Goal: Communication & Community: Answer question/provide support

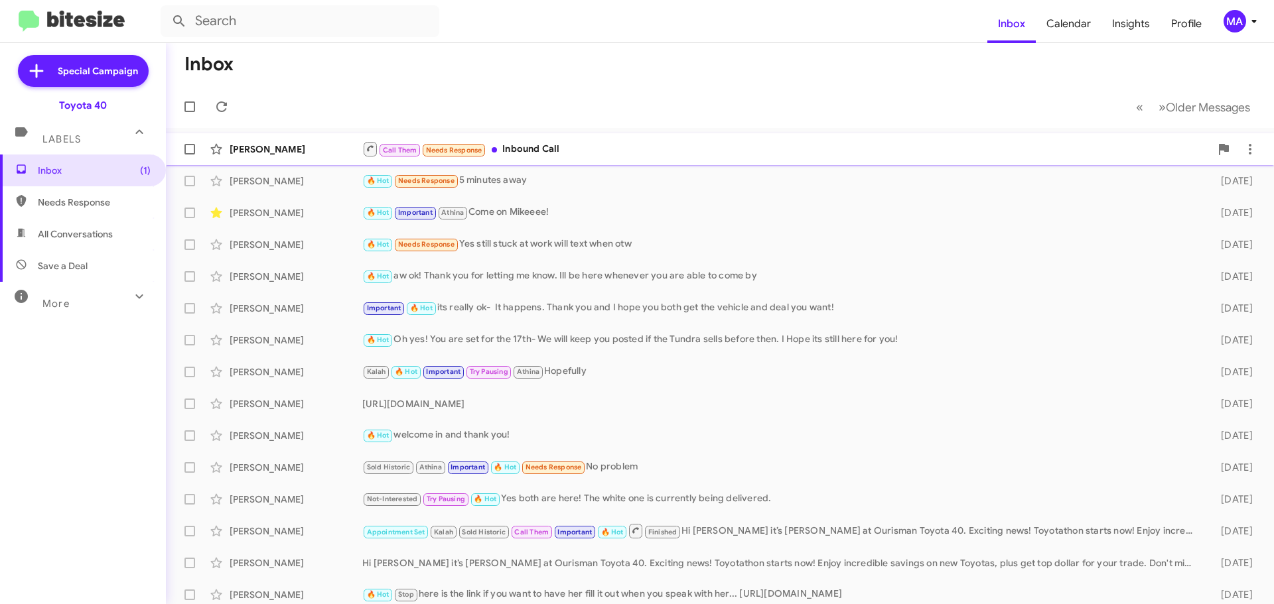
click at [600, 143] on div "Call Them Needs Response Inbound Call" at bounding box center [786, 149] width 848 height 17
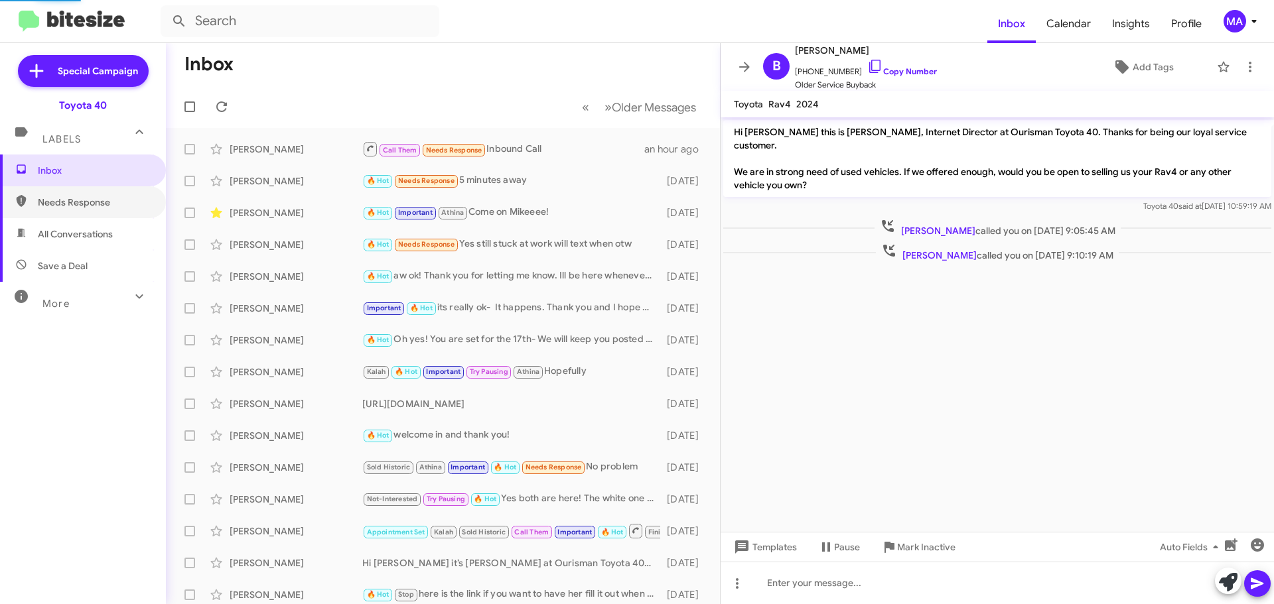
drag, startPoint x: 86, startPoint y: 207, endPoint x: 93, endPoint y: 227, distance: 21.0
click at [86, 206] on span "Needs Response" at bounding box center [94, 202] width 113 height 13
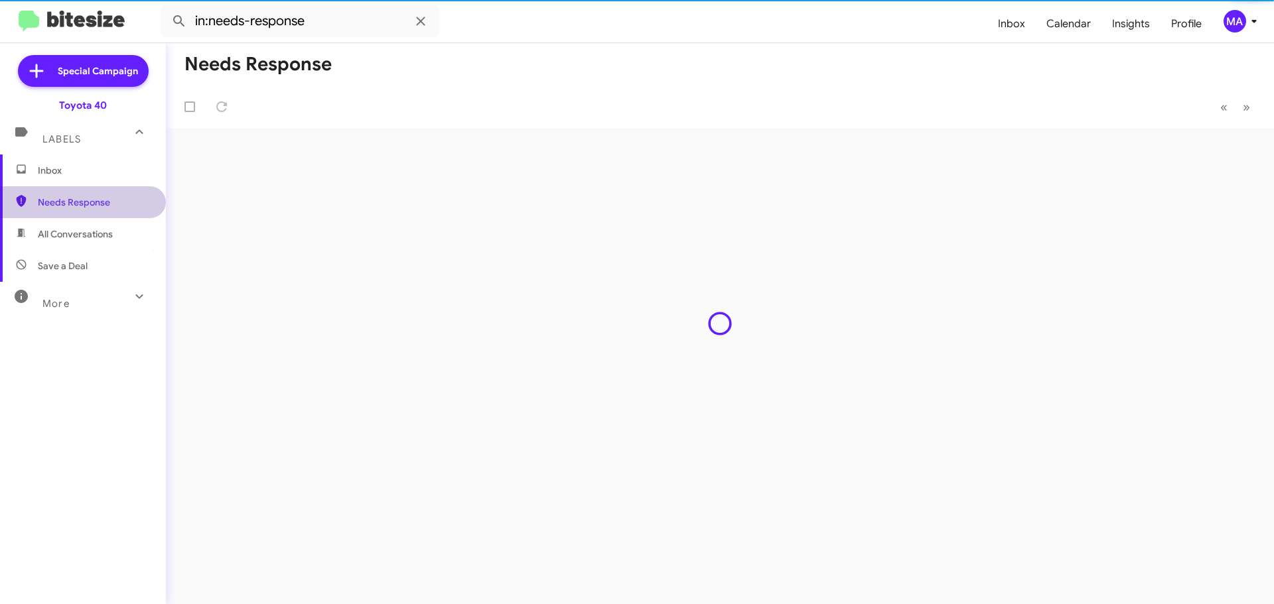
click at [95, 237] on span "All Conversations" at bounding box center [75, 234] width 75 height 13
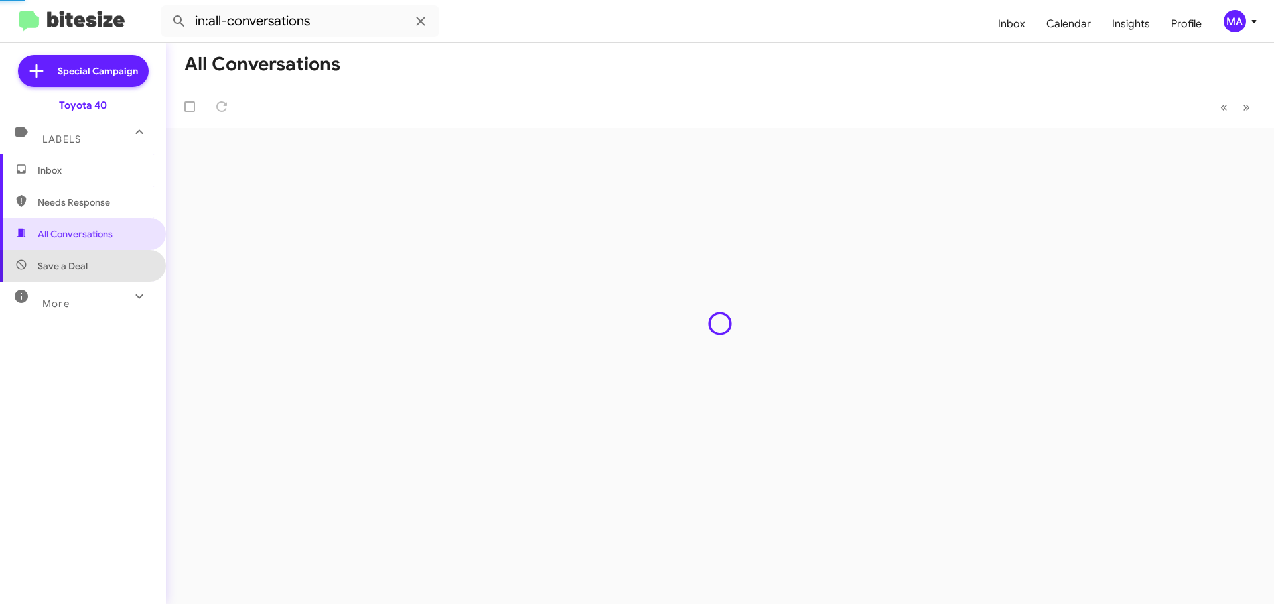
click at [97, 263] on span "Save a Deal" at bounding box center [83, 266] width 166 height 32
type input "in:not-interested"
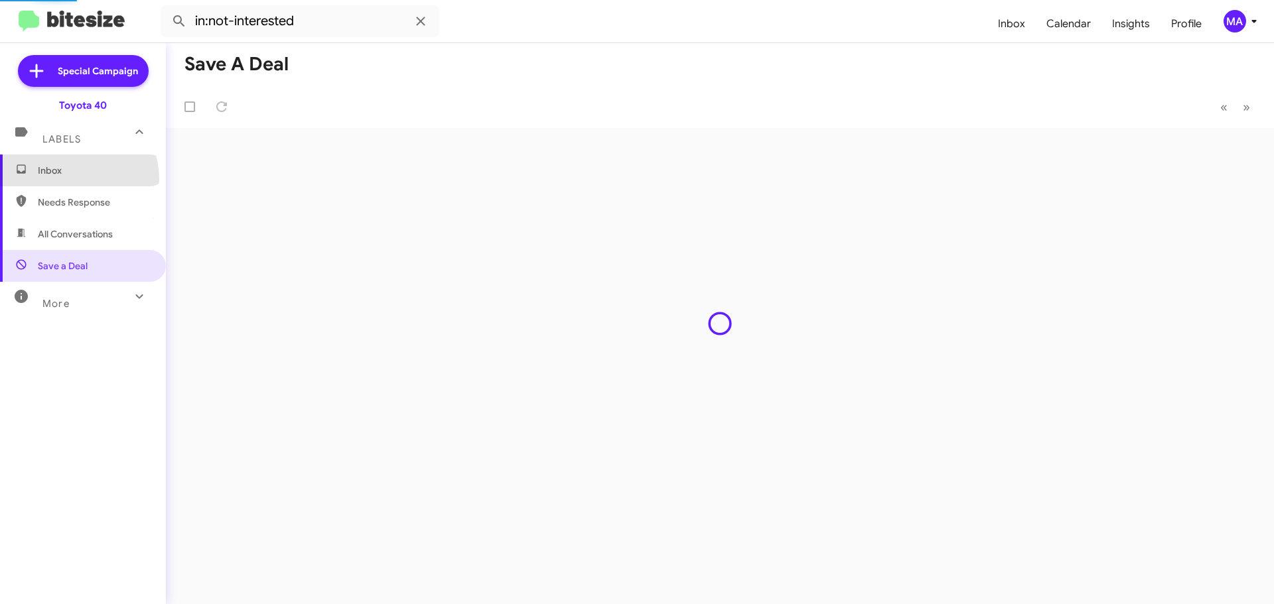
click at [72, 179] on span "Inbox" at bounding box center [83, 171] width 166 height 32
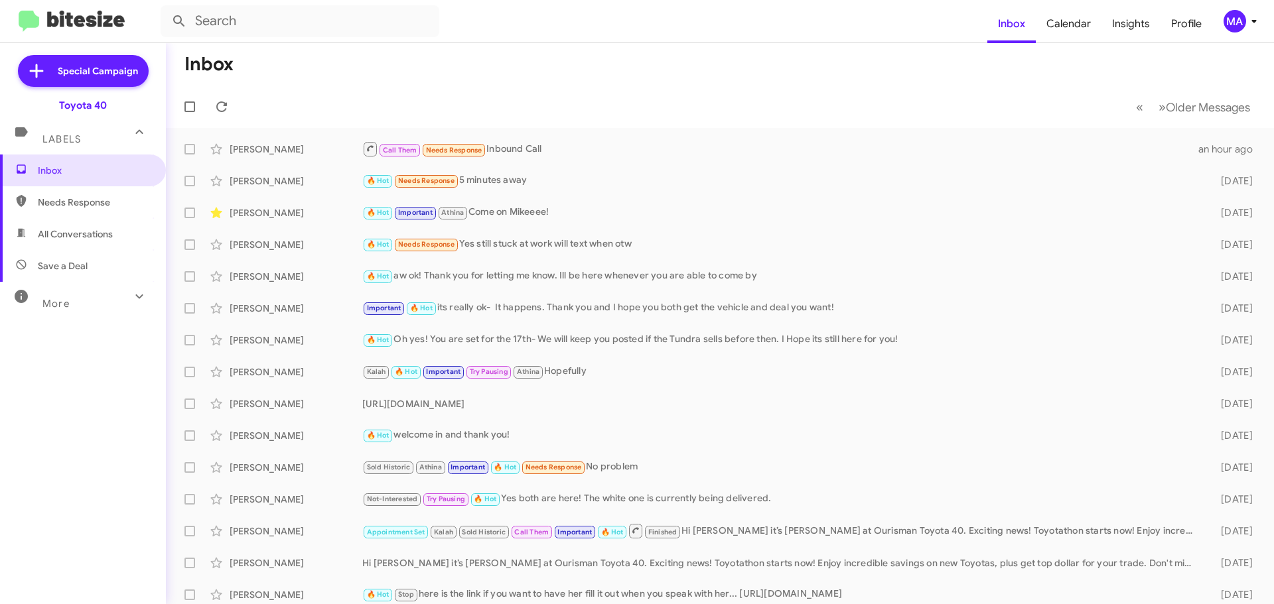
drag, startPoint x: 105, startPoint y: 201, endPoint x: 107, endPoint y: 216, distance: 14.8
click at [105, 200] on span "Needs Response" at bounding box center [94, 202] width 113 height 13
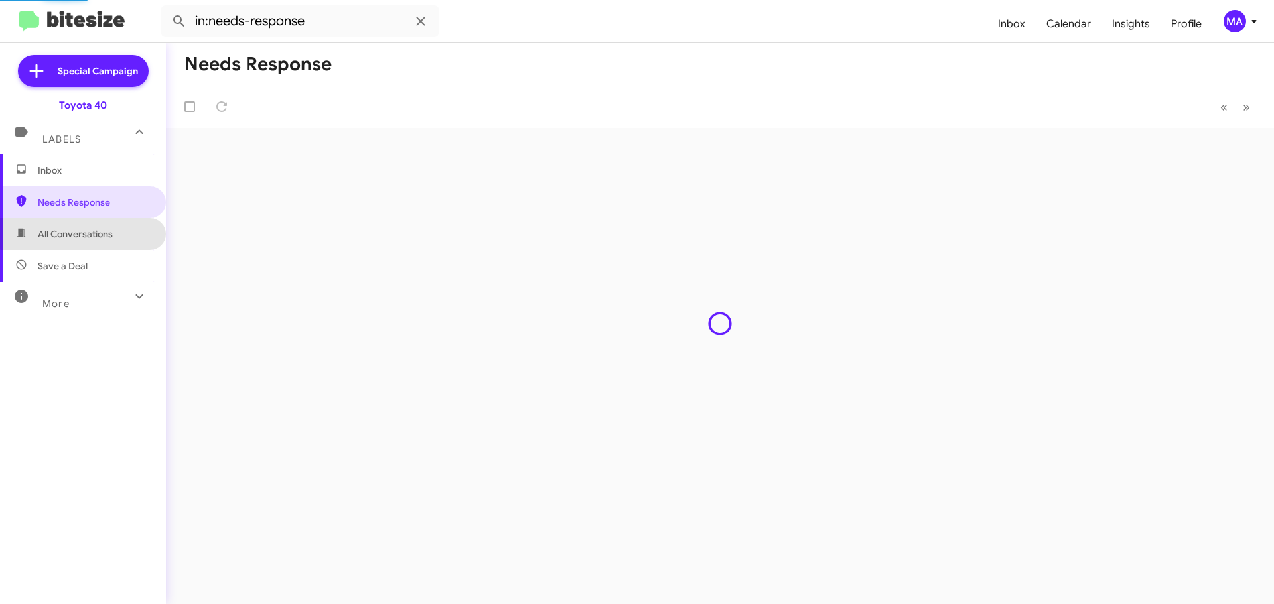
click at [109, 232] on span "All Conversations" at bounding box center [75, 234] width 75 height 13
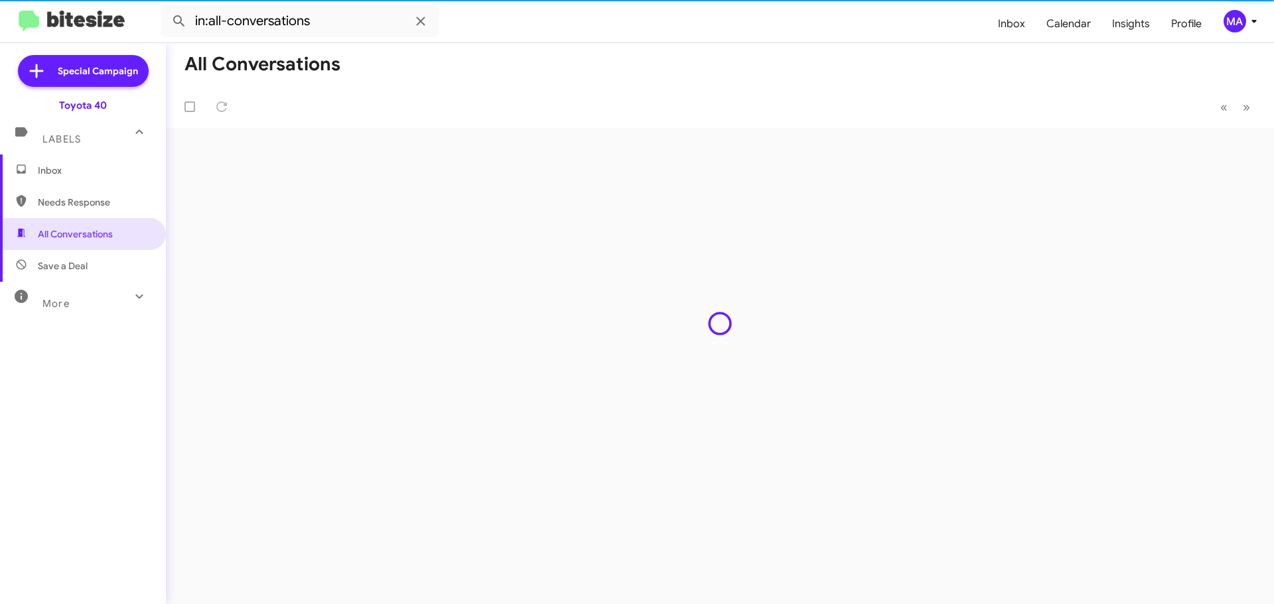
click at [108, 272] on span "Save a Deal" at bounding box center [83, 266] width 166 height 32
type input "in:not-interested"
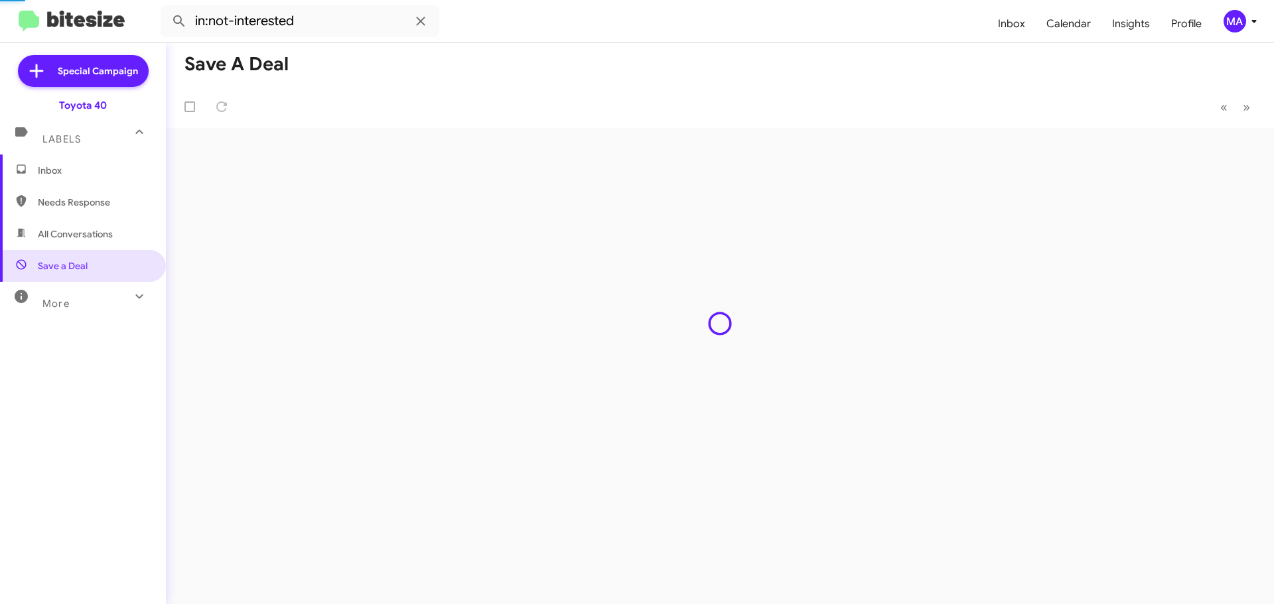
click at [77, 178] on span "Inbox" at bounding box center [83, 171] width 166 height 32
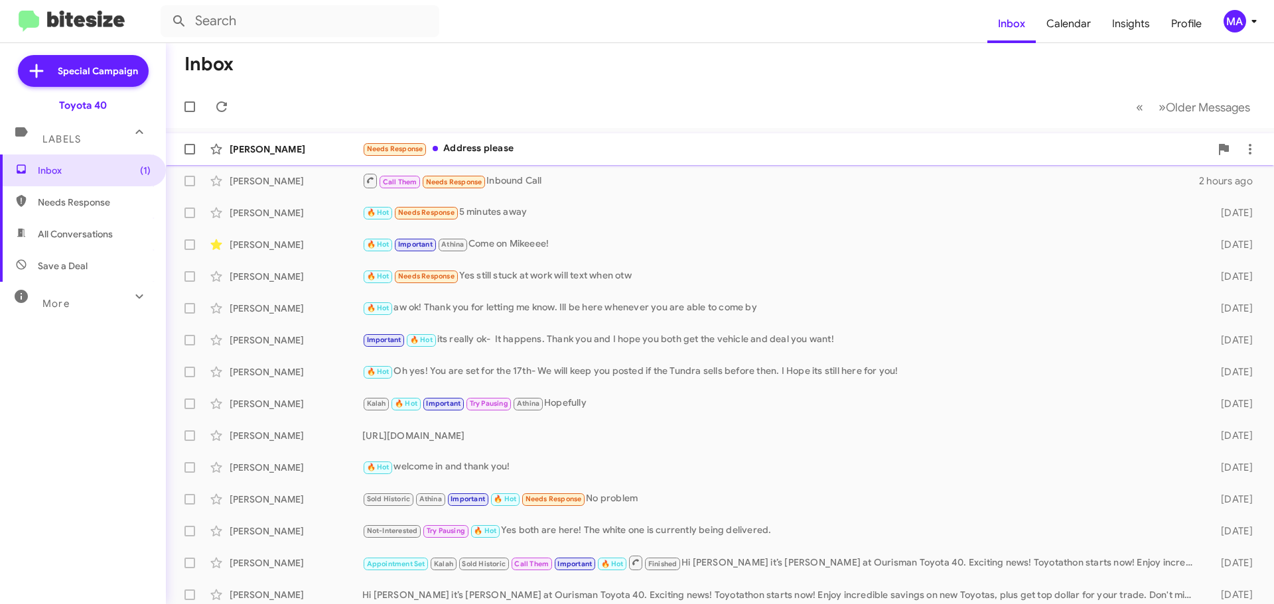
click at [549, 147] on div "Needs Response Address please" at bounding box center [786, 148] width 848 height 15
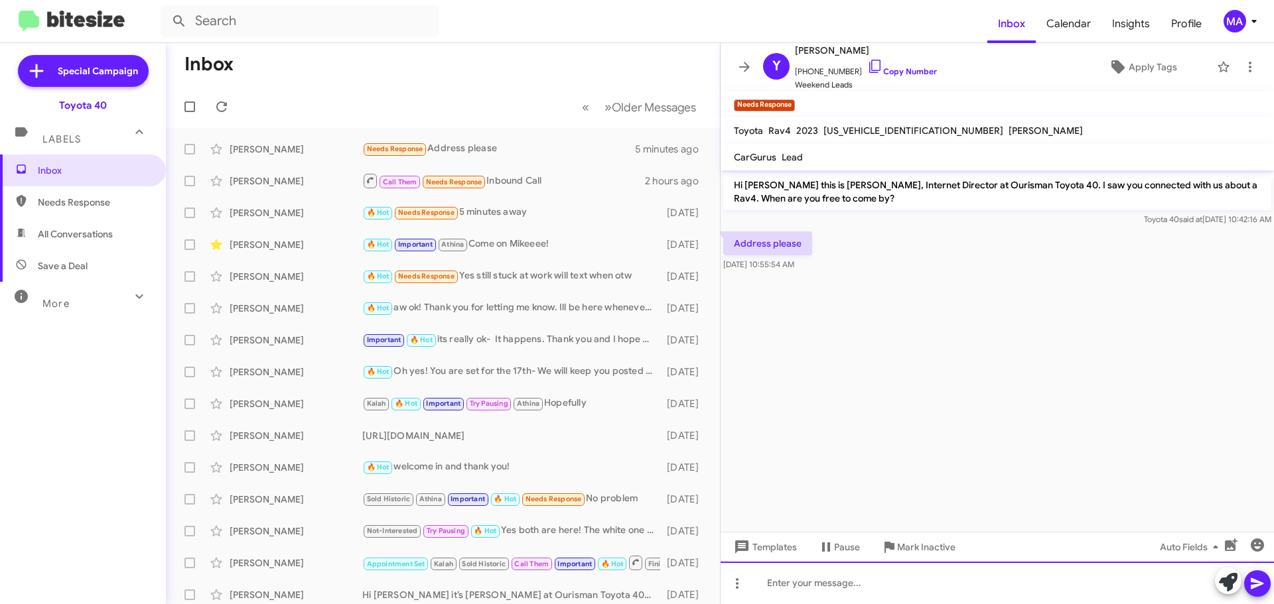
click at [818, 592] on div at bounding box center [996, 583] width 553 height 42
paste div
click at [808, 585] on div at bounding box center [996, 583] width 553 height 42
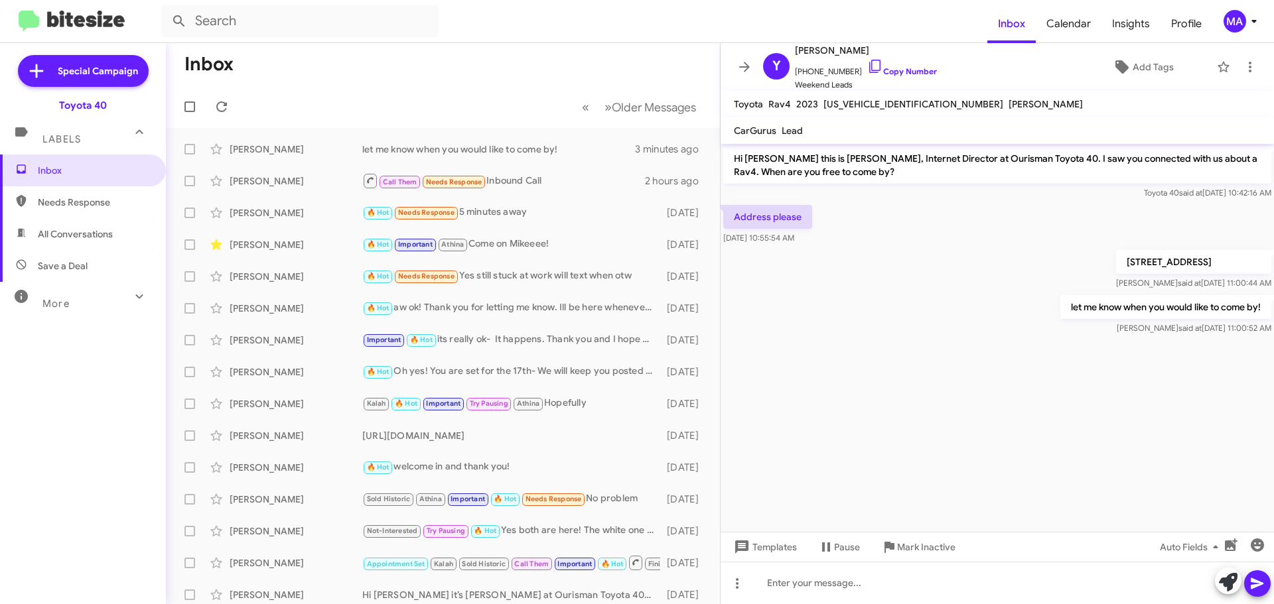
click at [94, 196] on span "Needs Response" at bounding box center [94, 202] width 113 height 13
type input "in:needs-response"
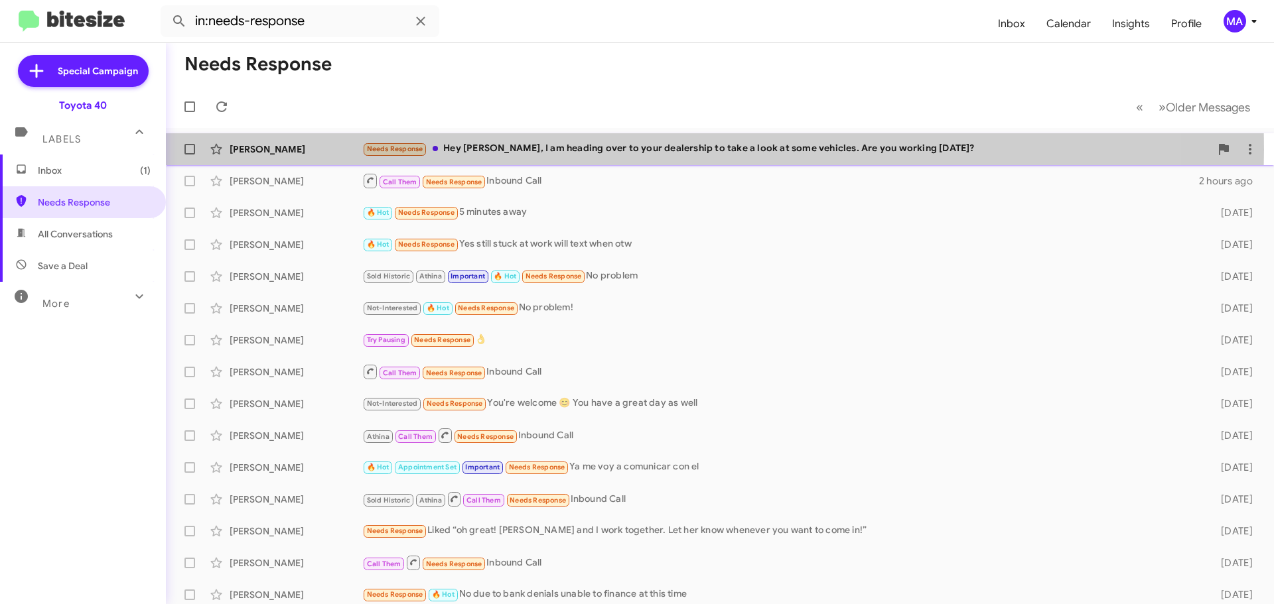
click at [632, 150] on div "Needs Response Hey [PERSON_NAME], I am heading over to your dealership to take …" at bounding box center [786, 148] width 848 height 15
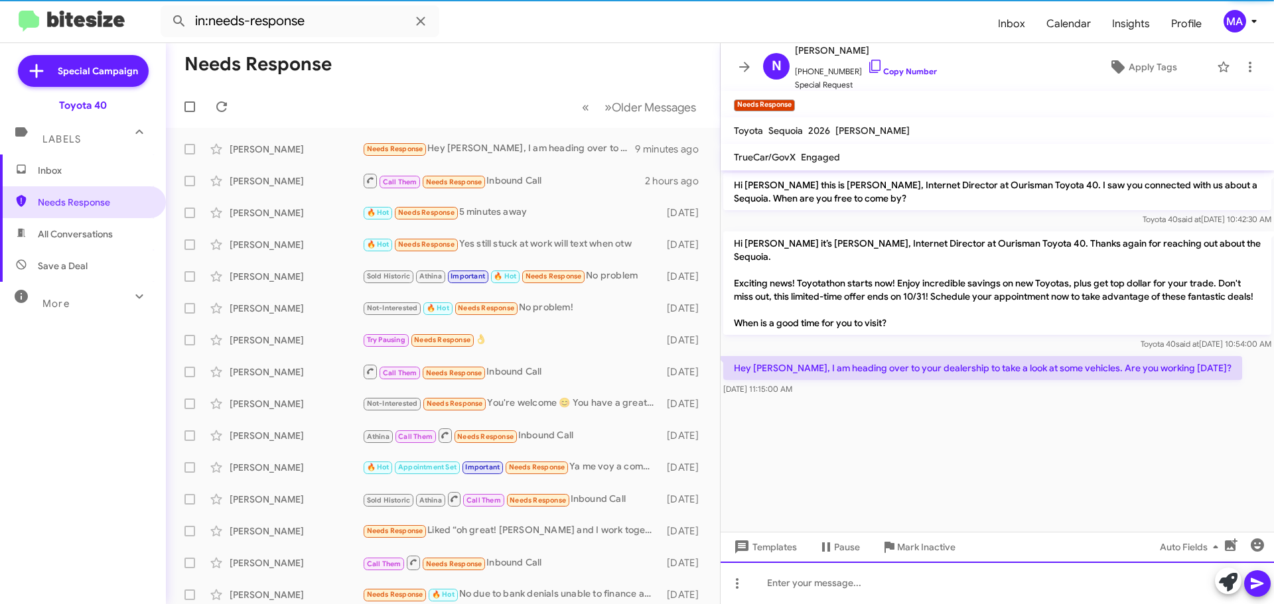
click at [800, 581] on div at bounding box center [996, 583] width 553 height 42
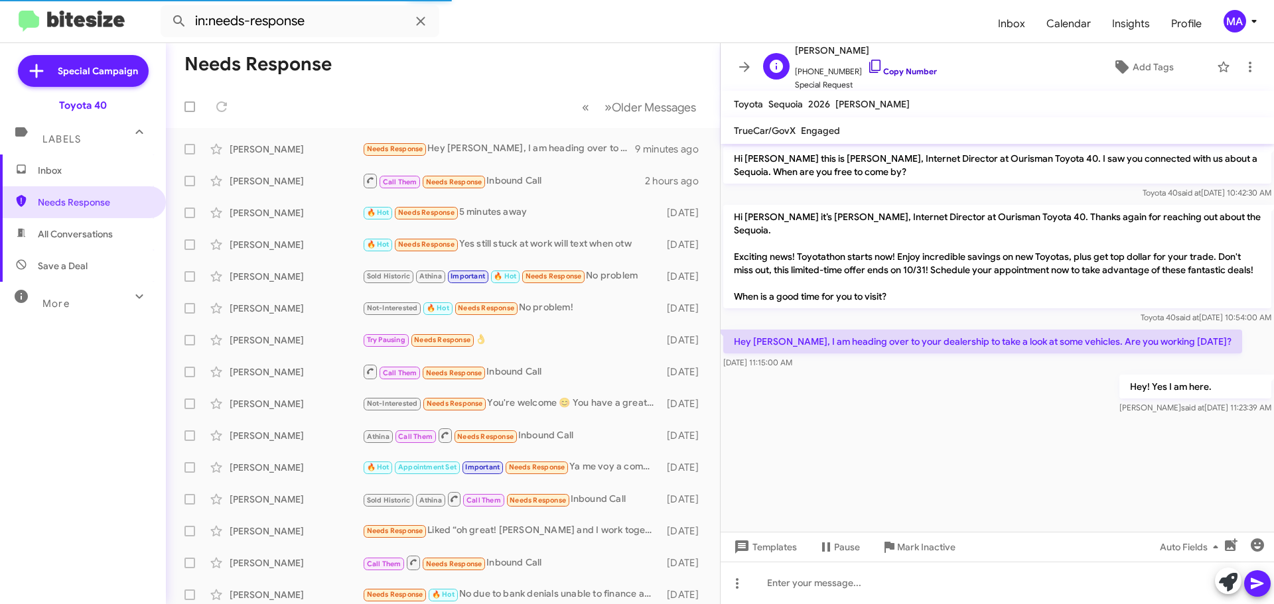
click at [867, 66] on icon at bounding box center [875, 66] width 16 height 16
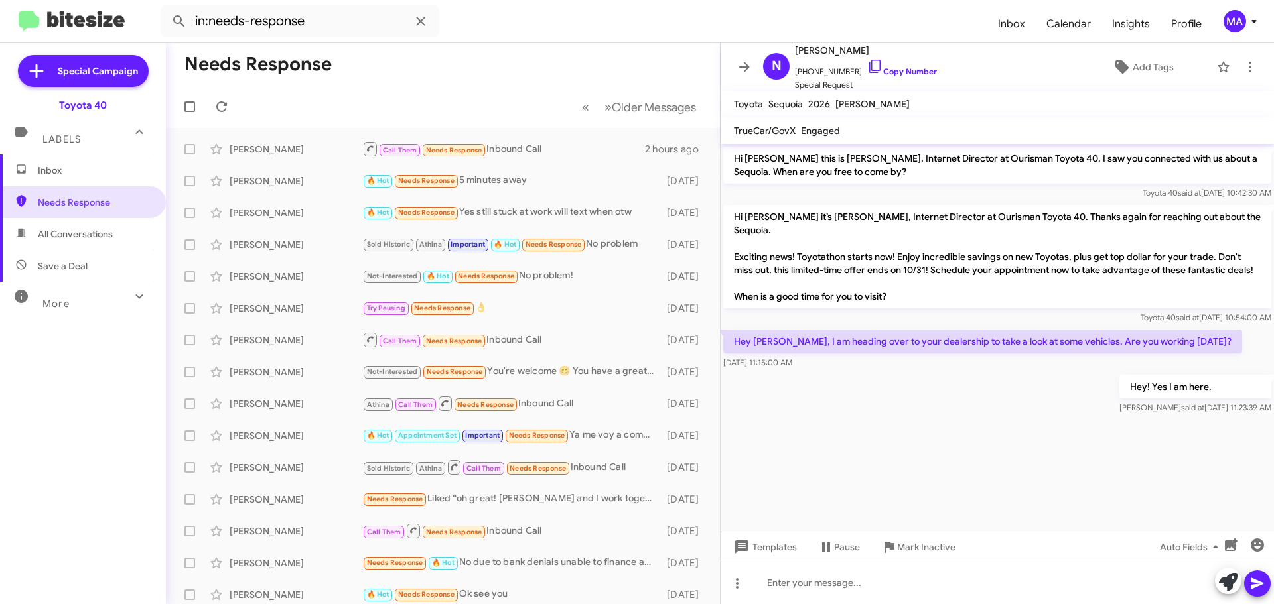
drag, startPoint x: 829, startPoint y: 355, endPoint x: 737, endPoint y: 312, distance: 100.9
click at [737, 312] on div "Hi [PERSON_NAME] this is [PERSON_NAME], Internet Director at Ourisman Toyota 40…" at bounding box center [996, 280] width 553 height 273
copy div "Toyota 40 said at [DATE] 10:54:00 AM Hey [PERSON_NAME], I am heading over to yo…"
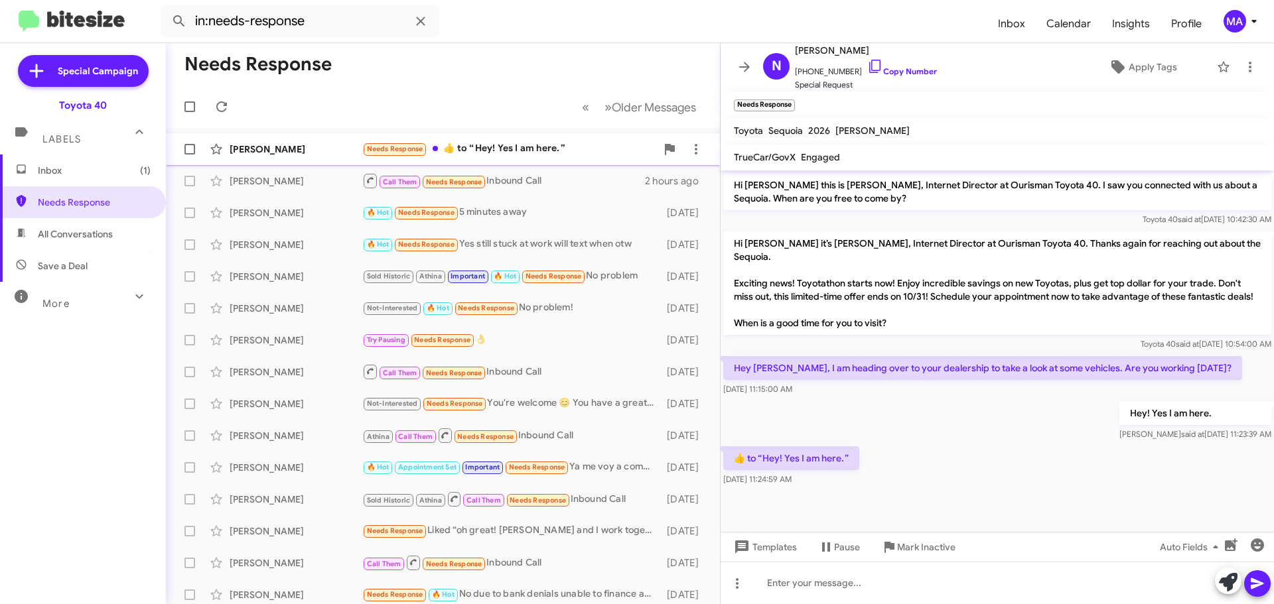
click at [516, 142] on div "Needs Response ​👍​ to “ Hey! Yes I am here. ”" at bounding box center [509, 148] width 294 height 15
click at [105, 230] on span "All Conversations" at bounding box center [75, 234] width 75 height 13
type input "in:all-conversations"
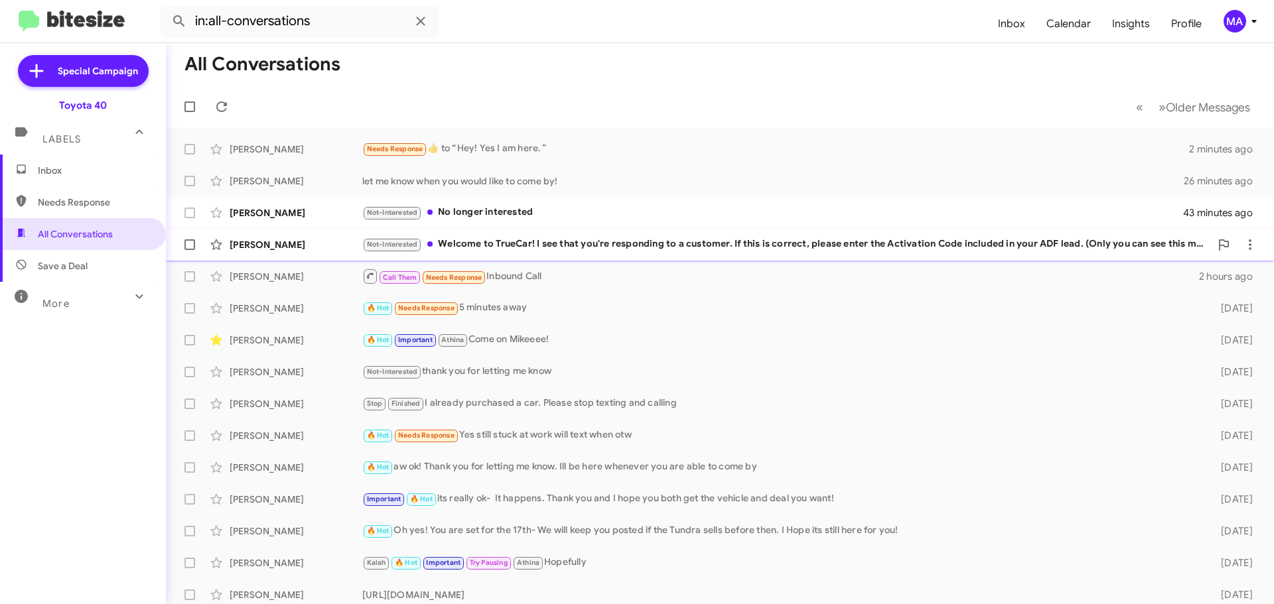
click at [544, 239] on div "Not-Interested Welcome to TrueCar! I see that you're responding to a customer. …" at bounding box center [786, 244] width 848 height 15
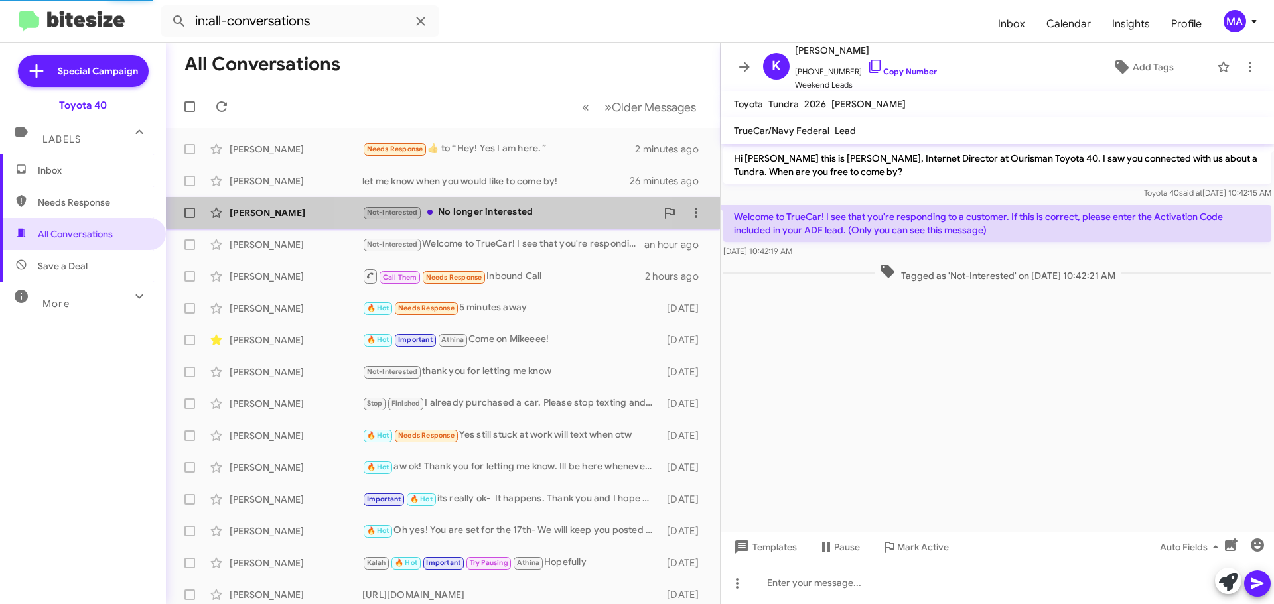
click at [505, 206] on div "Not-Interested No longer interested" at bounding box center [509, 212] width 294 height 15
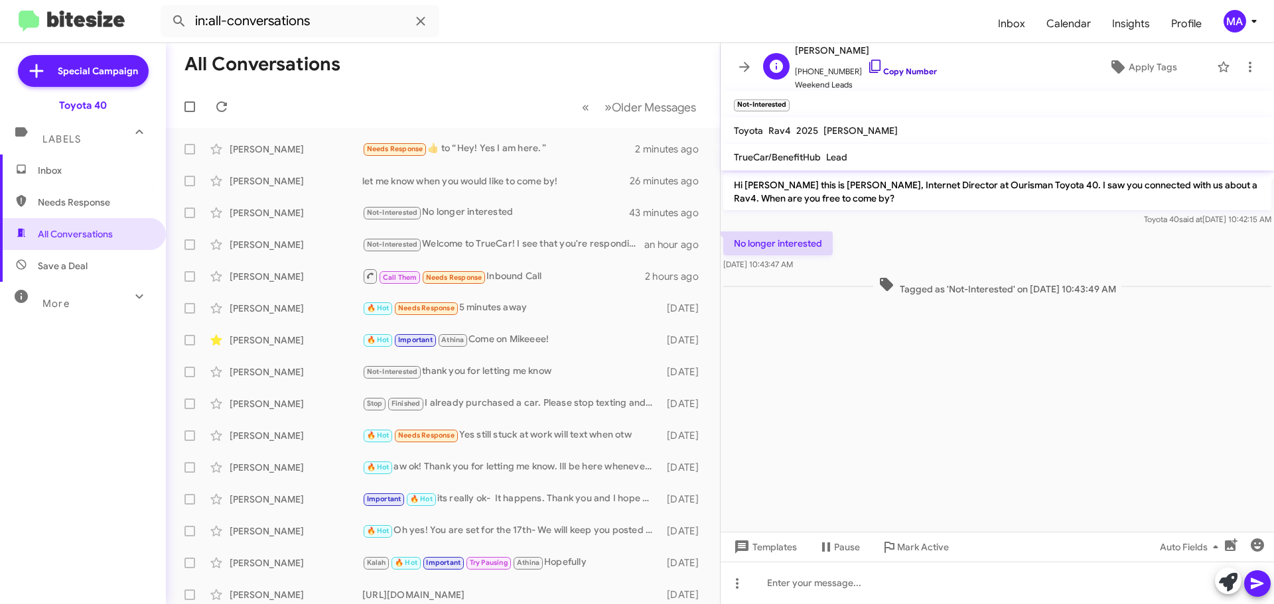
click at [867, 62] on icon at bounding box center [875, 66] width 16 height 16
drag, startPoint x: 825, startPoint y: 269, endPoint x: 736, endPoint y: 237, distance: 95.3
click at [736, 237] on div "No longer interested [DATE] 10:43:47 AM" at bounding box center [777, 252] width 109 height 40
copy div "No longer interested [DATE] 10:43:47 AM"
drag, startPoint x: 831, startPoint y: 321, endPoint x: 803, endPoint y: 319, distance: 28.6
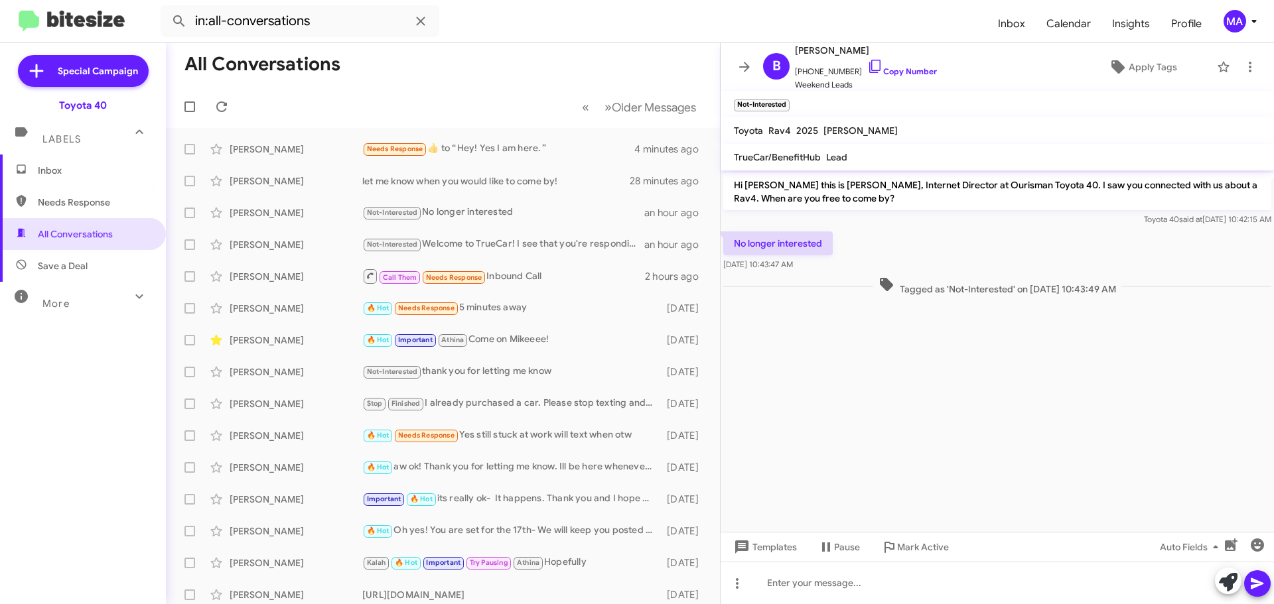
click at [832, 321] on cdk-virtual-scroll-viewport "Hi [PERSON_NAME] this is [PERSON_NAME], Internet Director at Ourisman Toyota 40…" at bounding box center [996, 351] width 553 height 362
click at [60, 165] on span "Inbox" at bounding box center [94, 170] width 113 height 13
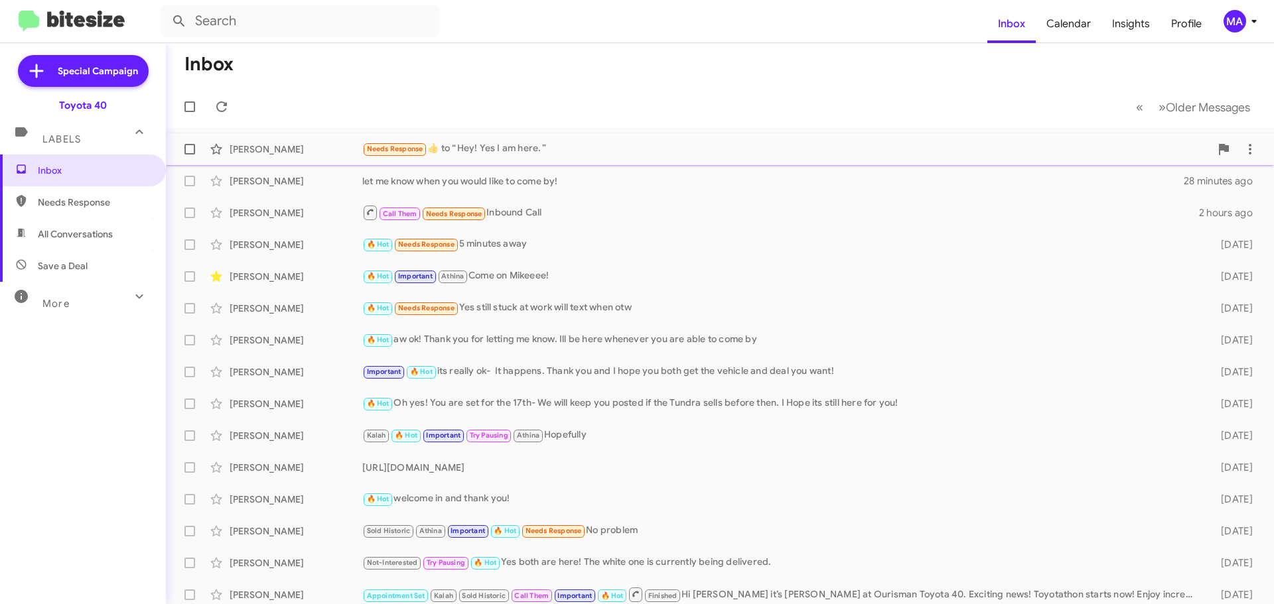
click at [549, 147] on div "Needs Response ​👍​ to “ Hey! Yes I am here. ”" at bounding box center [786, 148] width 848 height 15
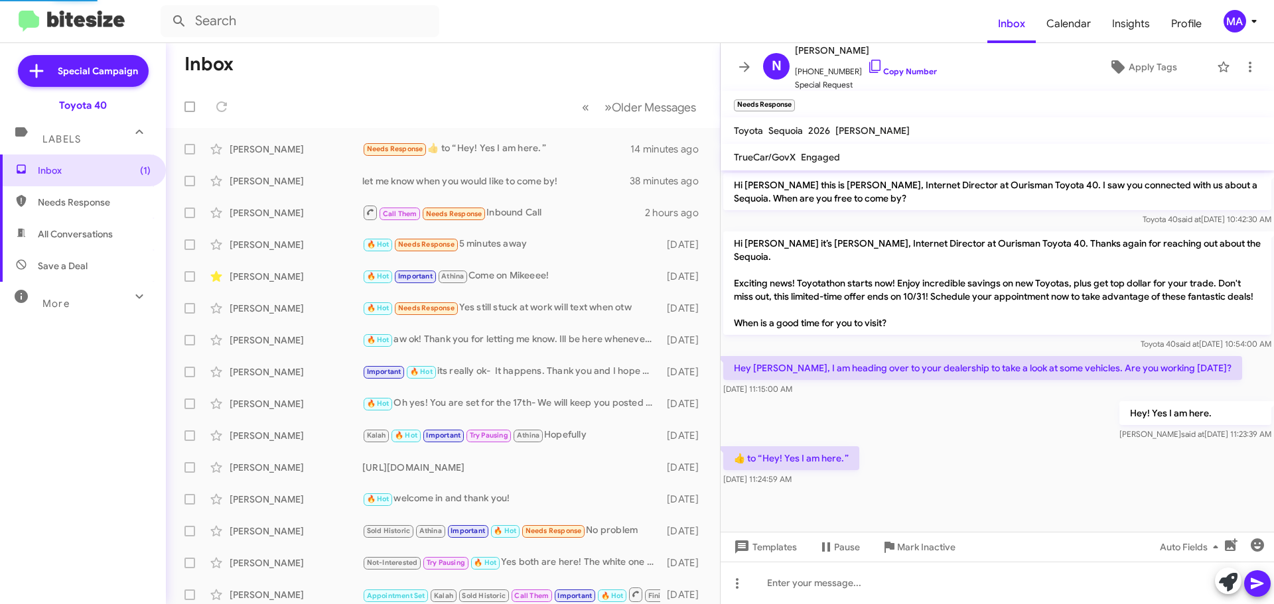
scroll to position [22, 0]
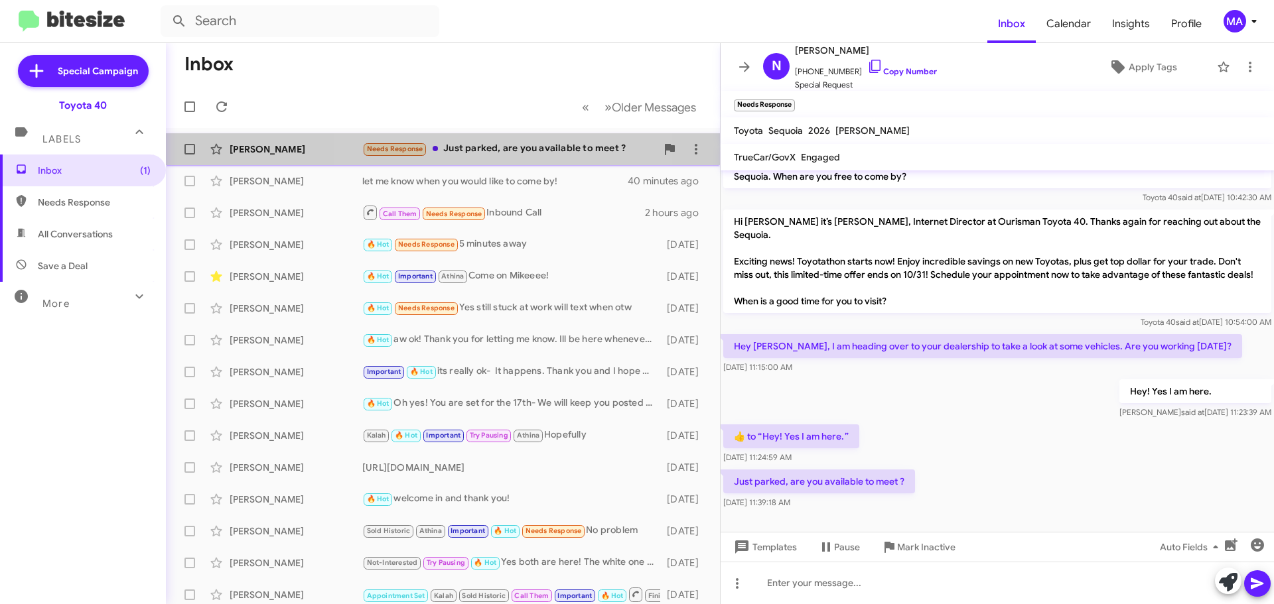
click at [510, 148] on div "Needs Response Just parked, are you available to meet ?" at bounding box center [509, 148] width 294 height 15
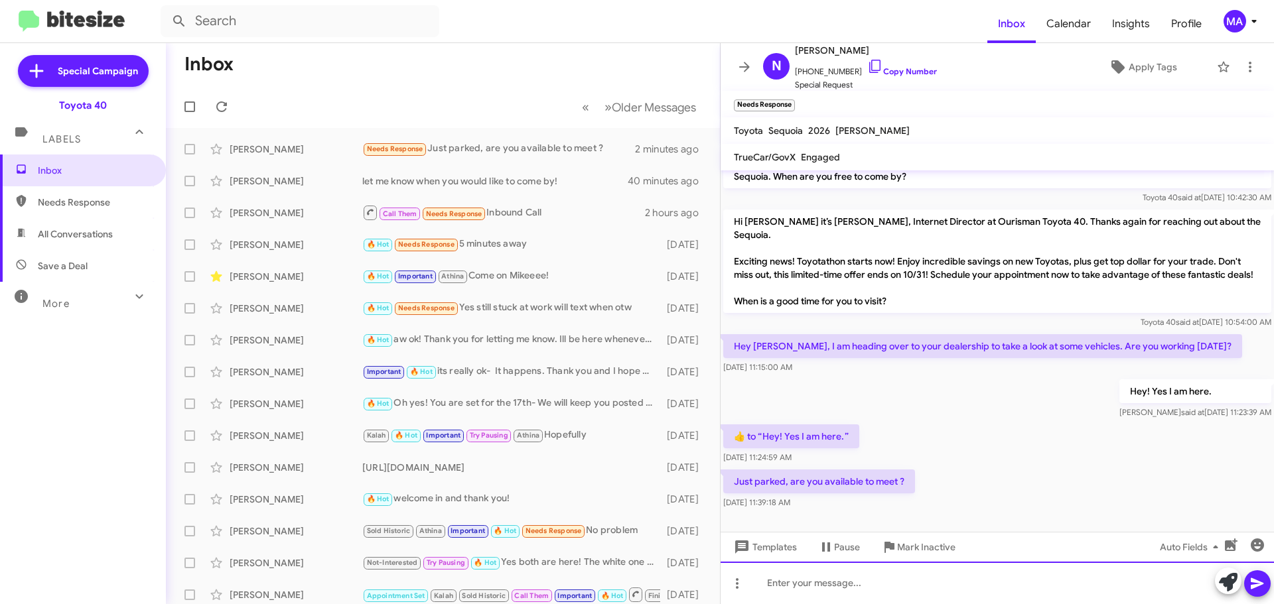
click at [861, 586] on div at bounding box center [996, 583] width 553 height 42
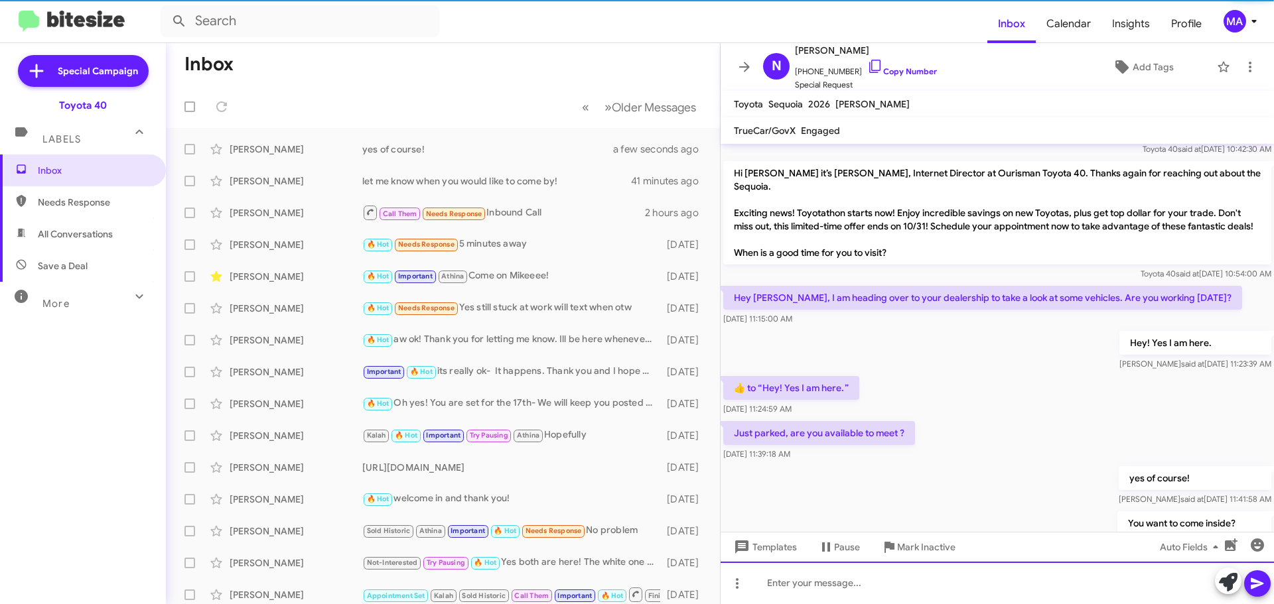
scroll to position [92, 0]
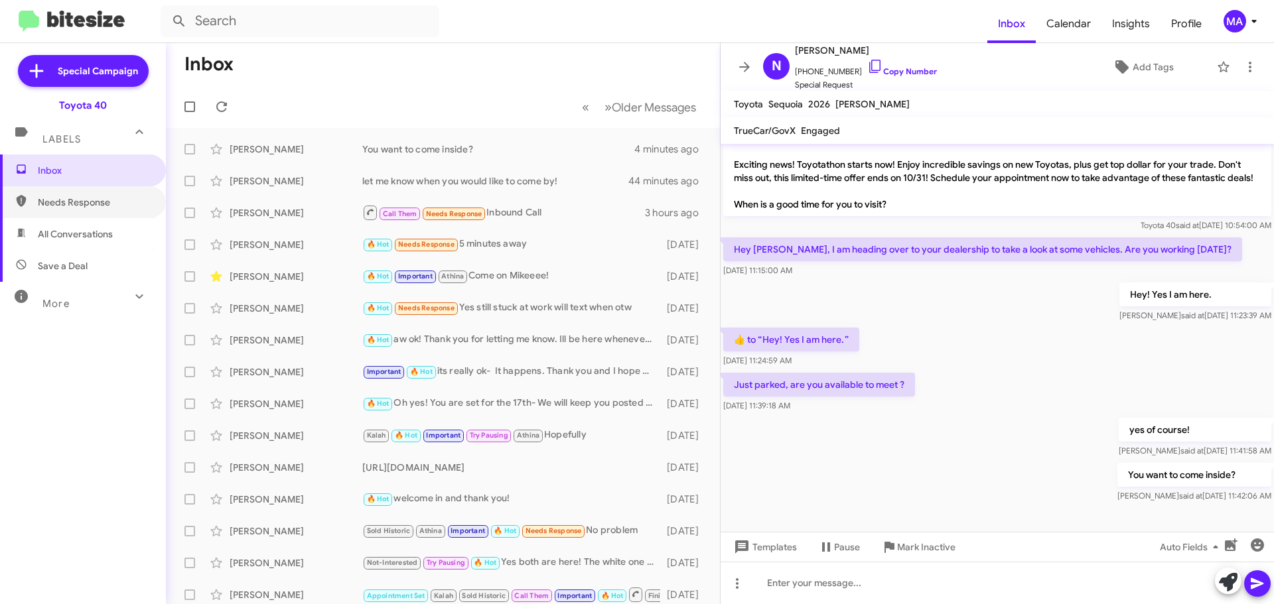
drag, startPoint x: 66, startPoint y: 206, endPoint x: 73, endPoint y: 224, distance: 20.0
click at [66, 205] on span "Needs Response" at bounding box center [94, 202] width 113 height 13
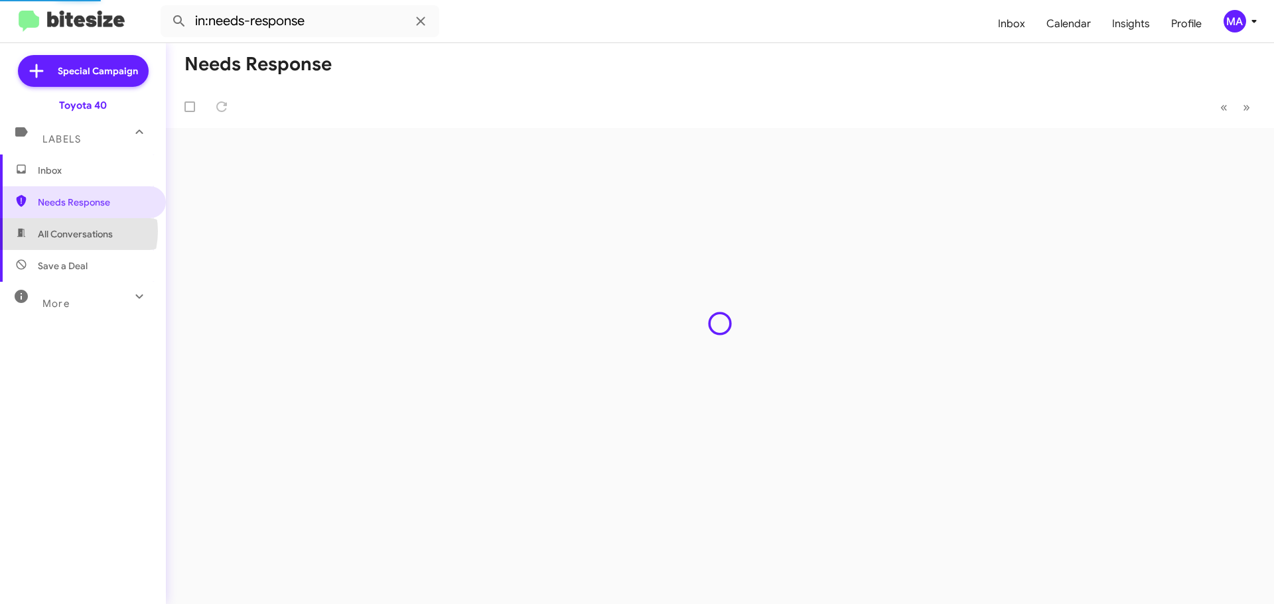
click at [76, 232] on span "All Conversations" at bounding box center [75, 234] width 75 height 13
type input "in:all-conversations"
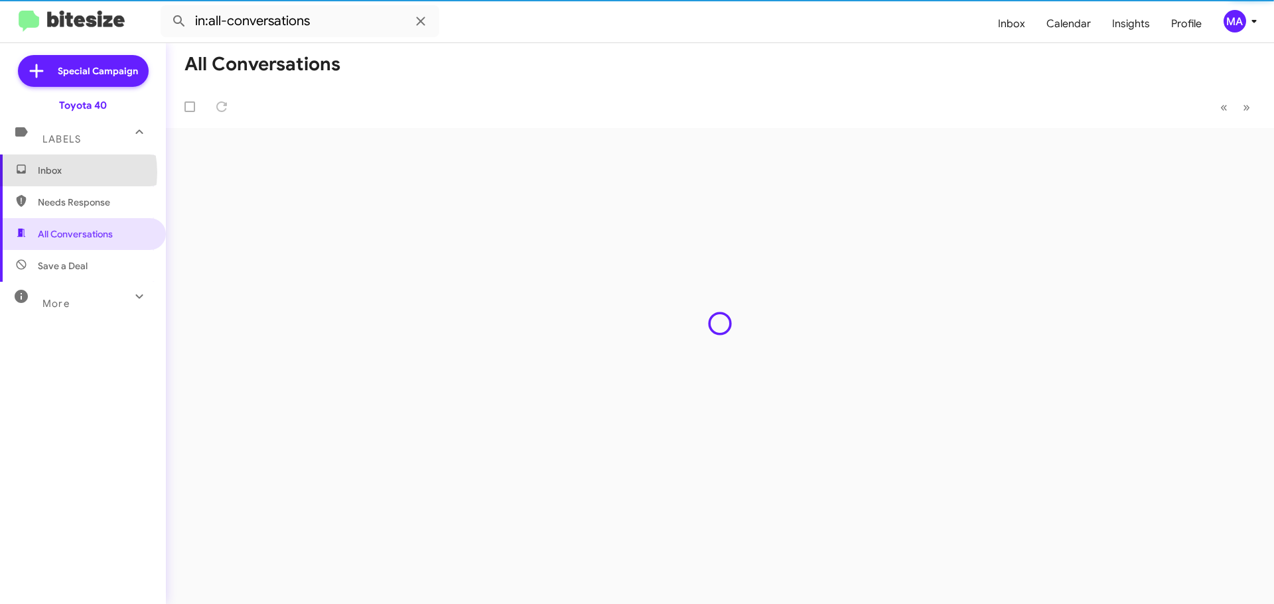
click at [57, 172] on span "Inbox" at bounding box center [94, 170] width 113 height 13
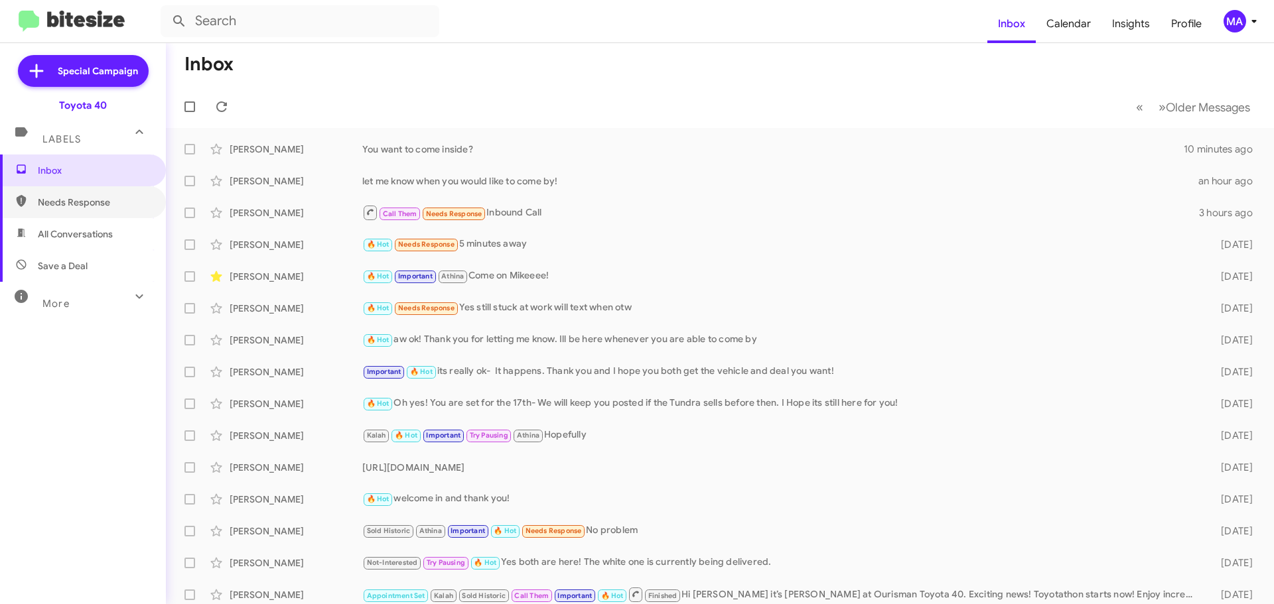
drag, startPoint x: 78, startPoint y: 201, endPoint x: 83, endPoint y: 222, distance: 21.1
click at [79, 201] on span "Needs Response" at bounding box center [94, 202] width 113 height 13
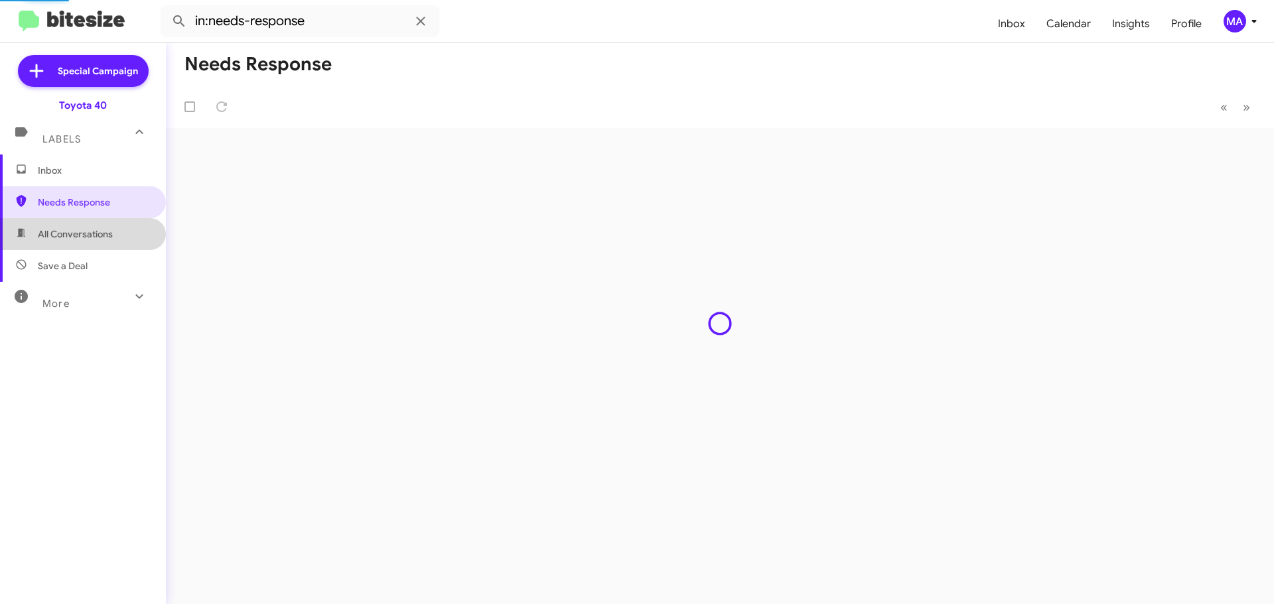
drag, startPoint x: 84, startPoint y: 230, endPoint x: 89, endPoint y: 254, distance: 25.0
click at [84, 231] on span "All Conversations" at bounding box center [75, 234] width 75 height 13
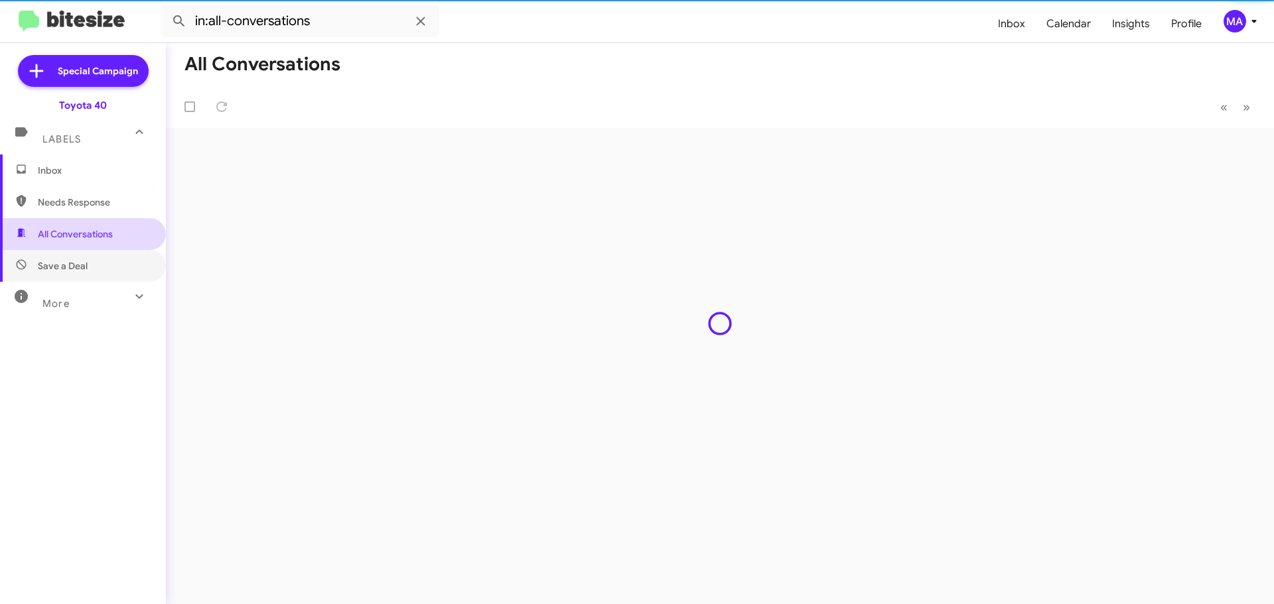
drag, startPoint x: 90, startPoint y: 262, endPoint x: 89, endPoint y: 247, distance: 15.3
click at [90, 263] on span "Save a Deal" at bounding box center [83, 266] width 166 height 32
type input "in:not-interested"
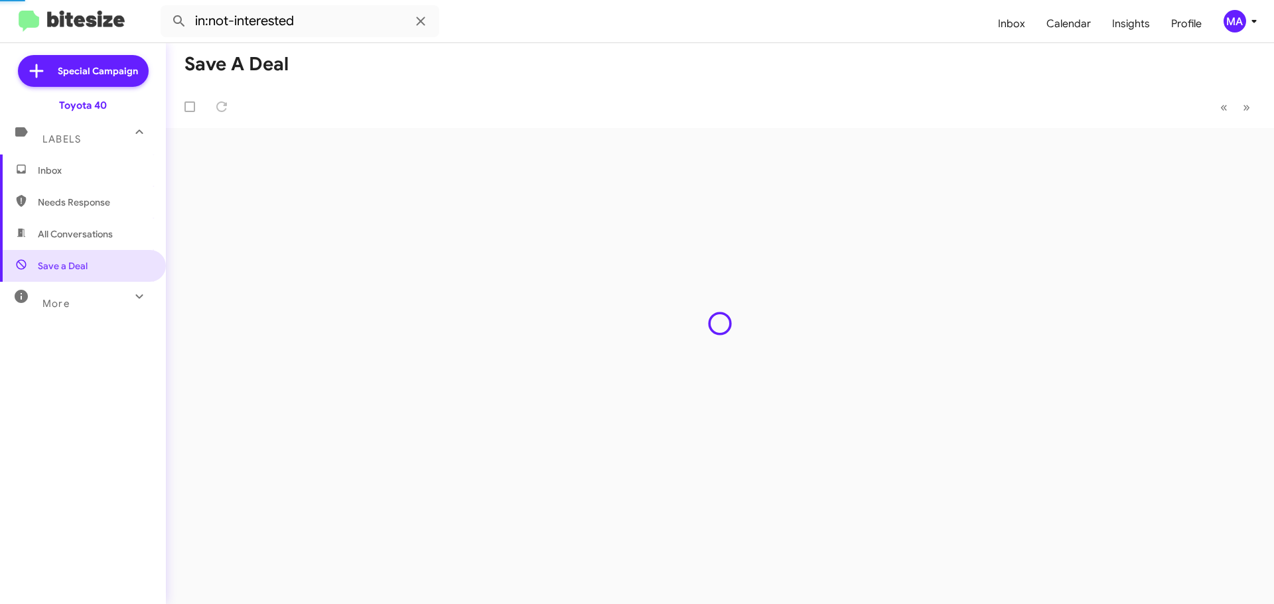
click at [62, 175] on span "Inbox" at bounding box center [94, 170] width 113 height 13
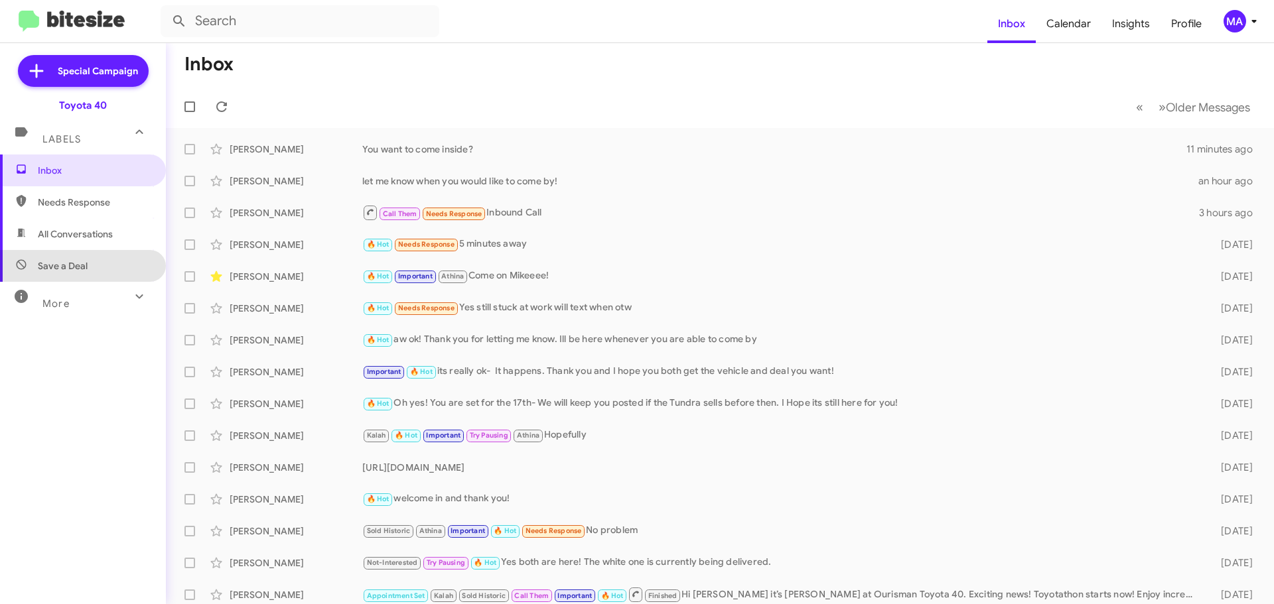
click at [117, 255] on span "Save a Deal" at bounding box center [83, 266] width 166 height 32
type input "in:not-interested"
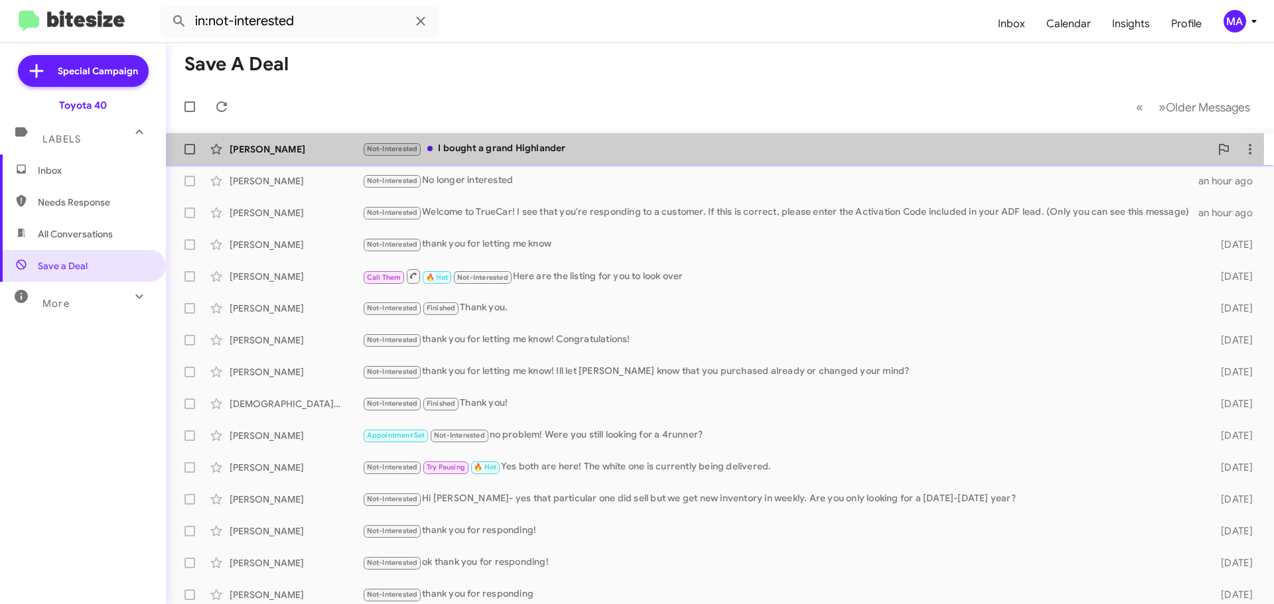
click at [496, 149] on div "Not-Interested I bought a grand Highlander" at bounding box center [786, 148] width 848 height 15
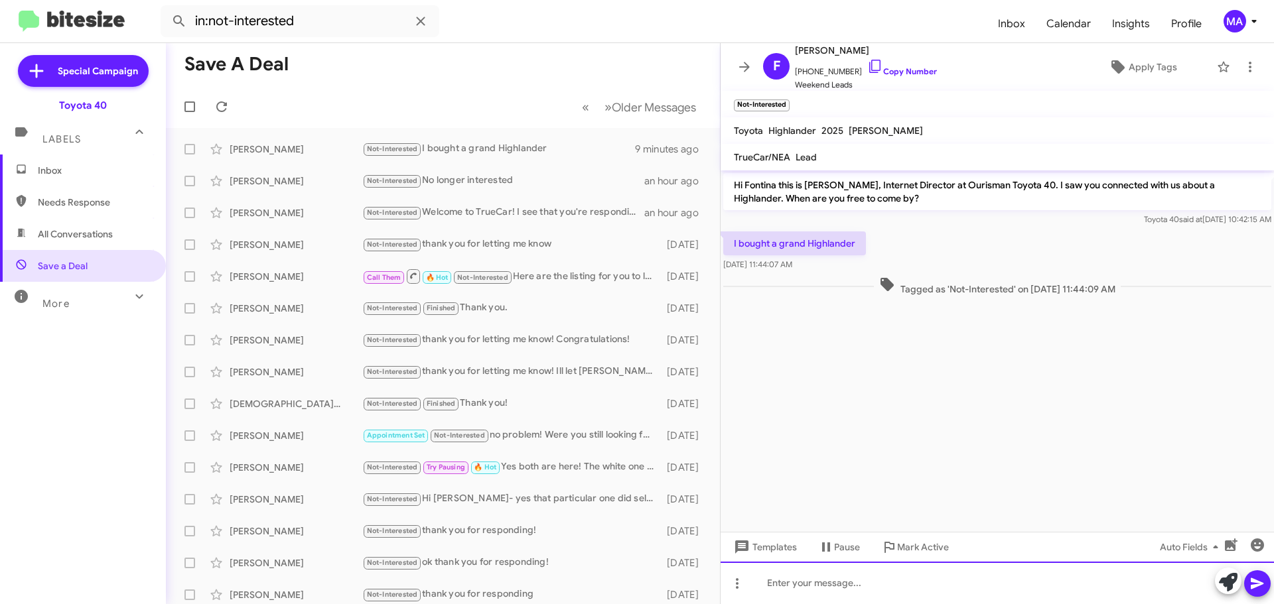
click at [788, 580] on div at bounding box center [996, 583] width 553 height 42
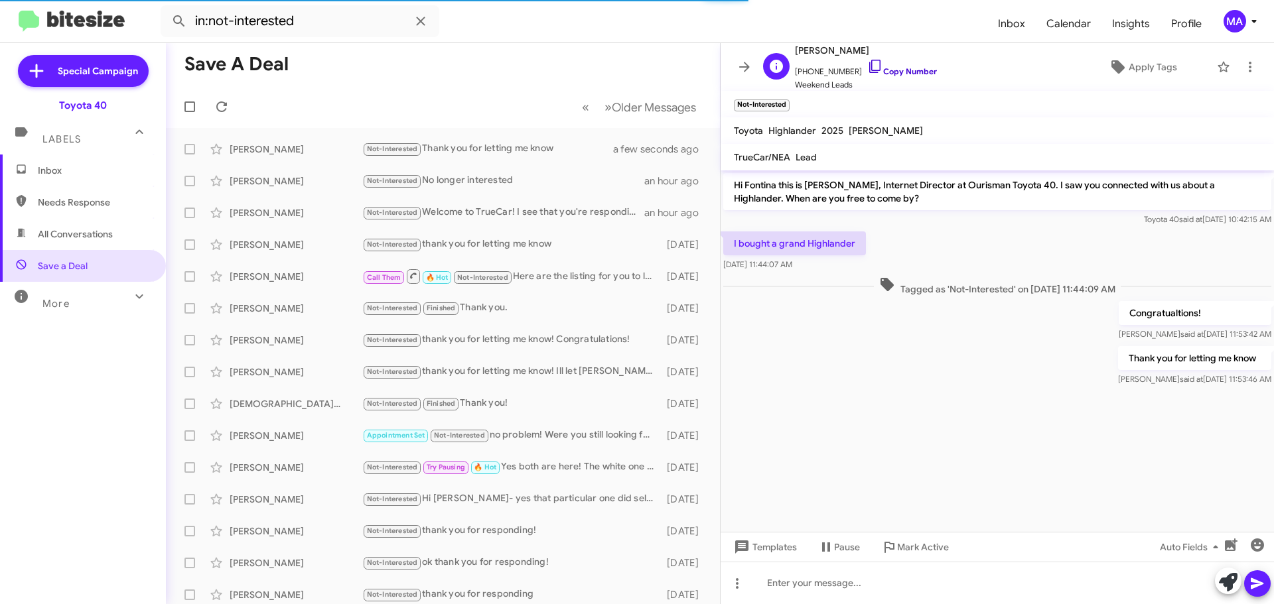
click at [867, 70] on icon at bounding box center [875, 66] width 16 height 16
drag, startPoint x: 822, startPoint y: 267, endPoint x: 731, endPoint y: 238, distance: 95.5
click at [731, 238] on div "I bought a grand Highlander [DATE] 11:44:07 AM" at bounding box center [794, 252] width 143 height 40
copy div "I bought a grand Highlander [DATE] 11:44:07 AM"
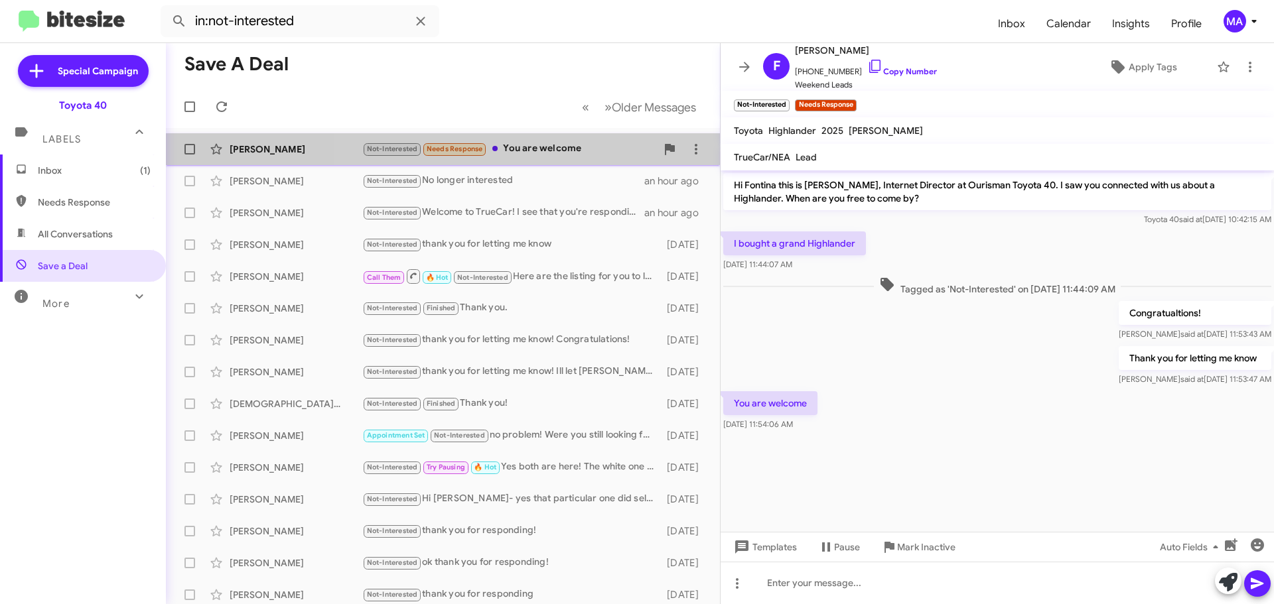
click at [566, 153] on div "Not-Interested Needs Response You are welcome" at bounding box center [509, 148] width 294 height 15
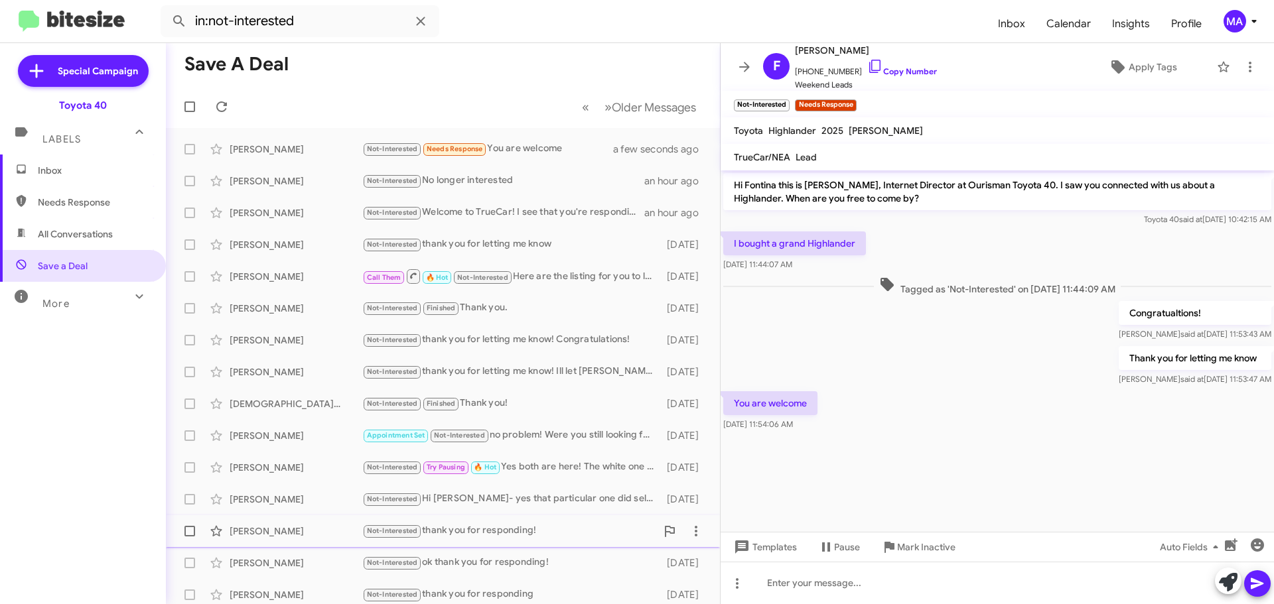
drag, startPoint x: 908, startPoint y: 549, endPoint x: 900, endPoint y: 543, distance: 10.1
click at [908, 549] on span "Mark Inactive" at bounding box center [926, 547] width 58 height 24
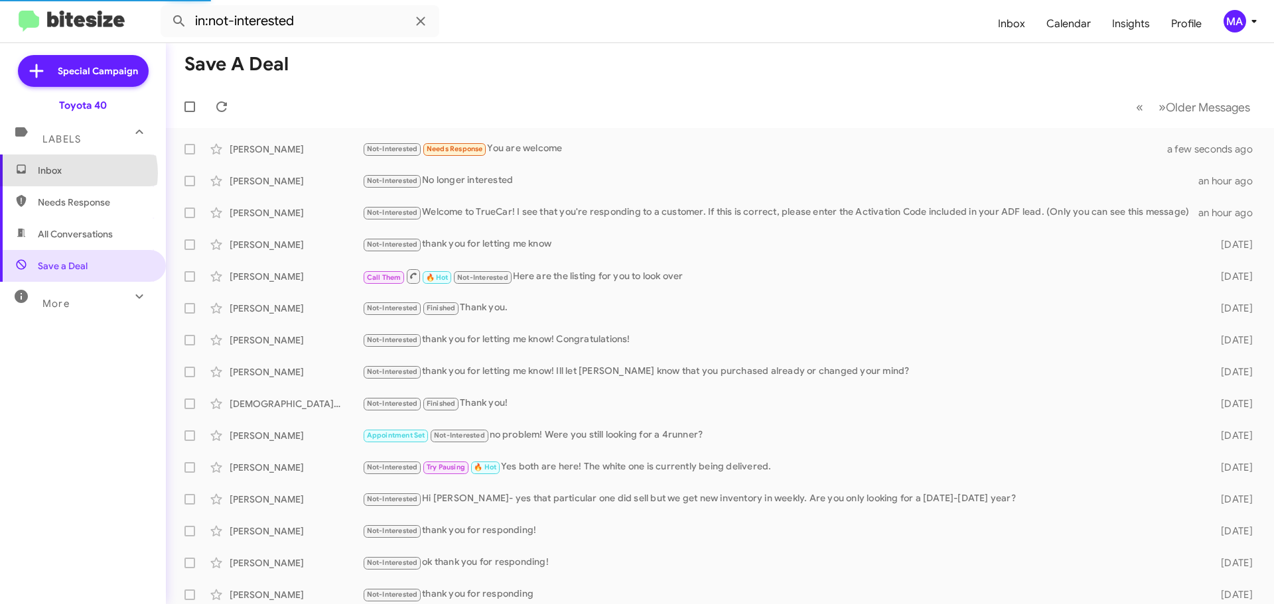
click at [77, 173] on span "Inbox" at bounding box center [94, 170] width 113 height 13
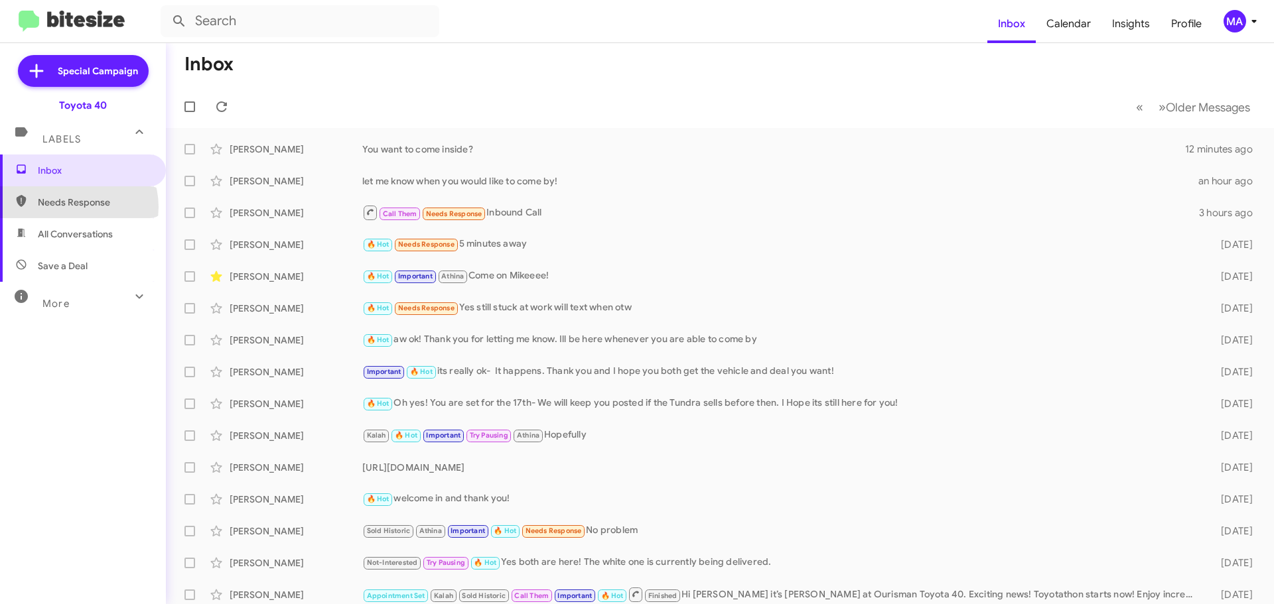
click at [73, 207] on span "Needs Response" at bounding box center [94, 202] width 113 height 13
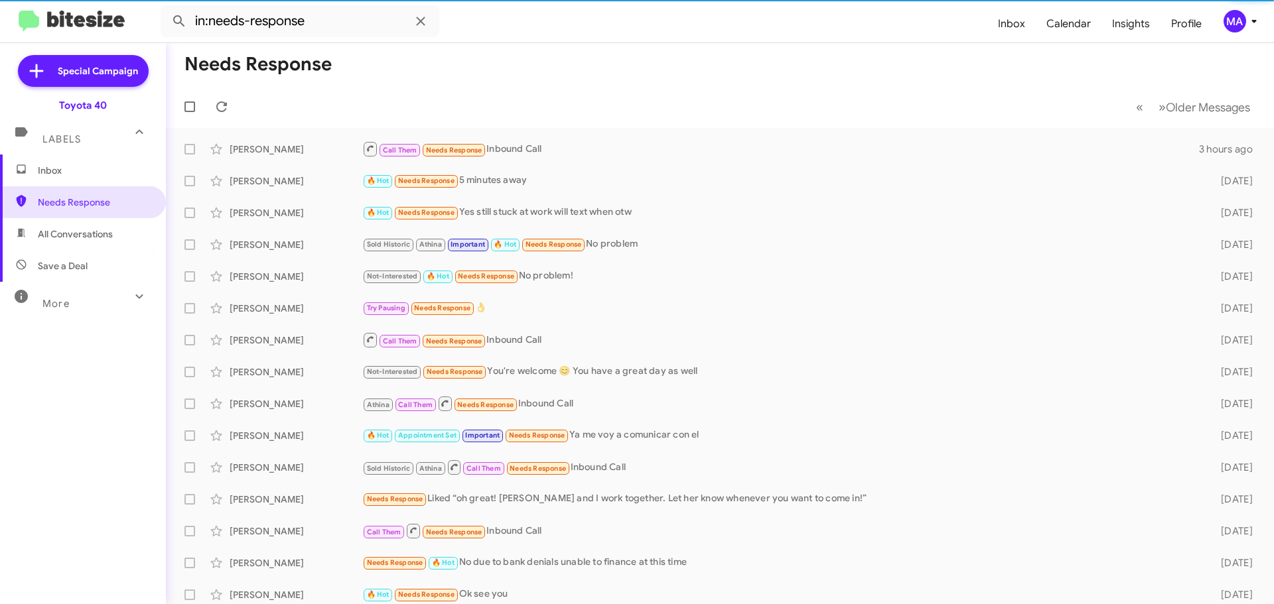
click at [78, 226] on span "All Conversations" at bounding box center [83, 234] width 166 height 32
type input "in:all-conversations"
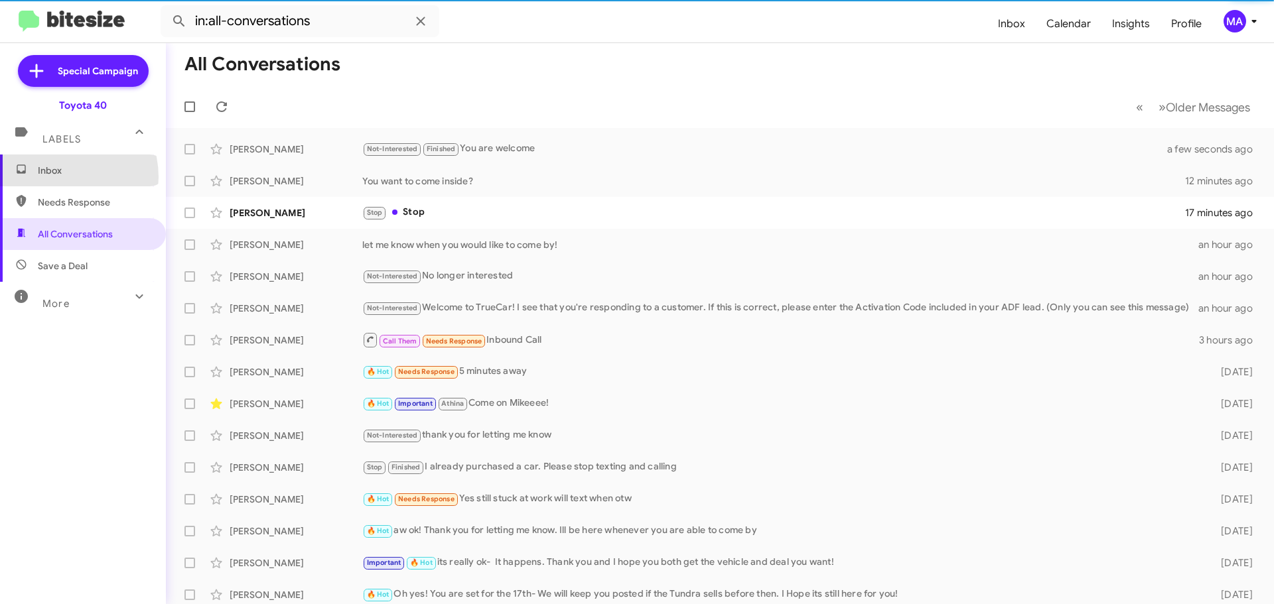
click at [57, 177] on span "Inbox" at bounding box center [83, 171] width 166 height 32
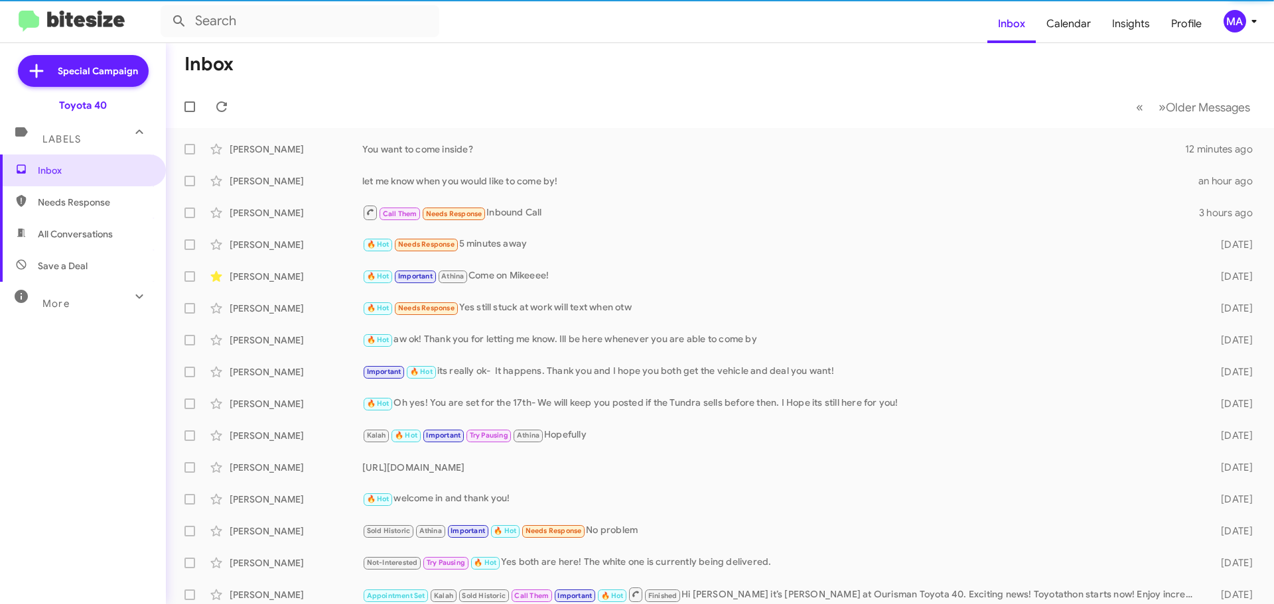
click at [72, 226] on span "All Conversations" at bounding box center [83, 234] width 166 height 32
type input "in:all-conversations"
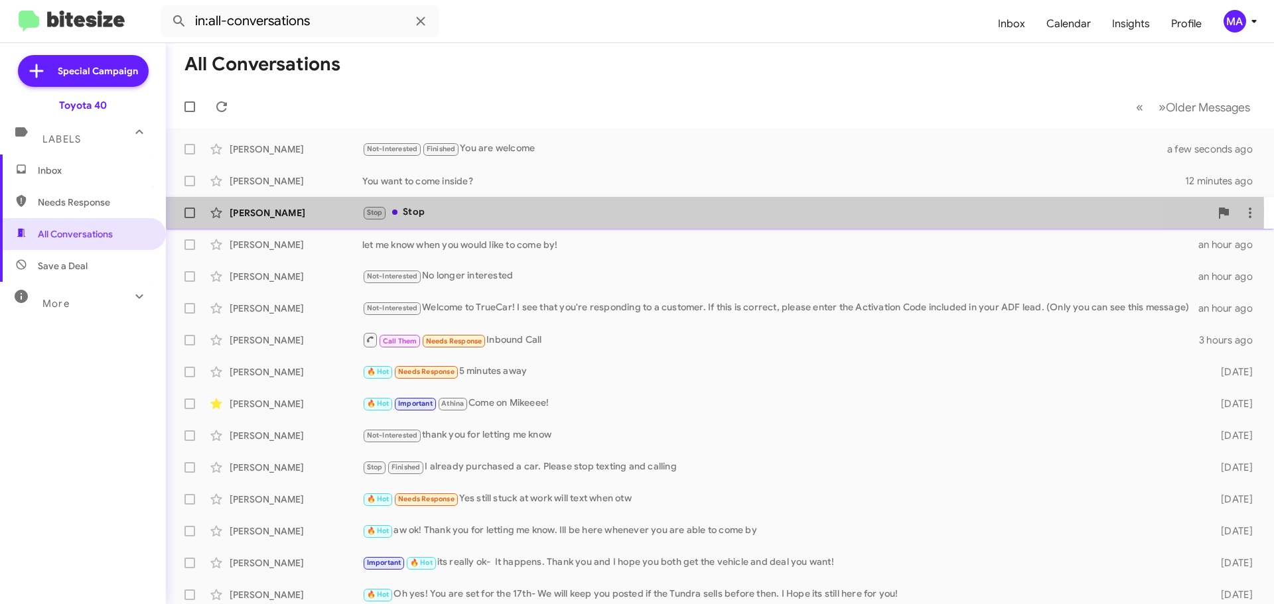
click at [455, 211] on div "Stop Stop" at bounding box center [786, 212] width 848 height 15
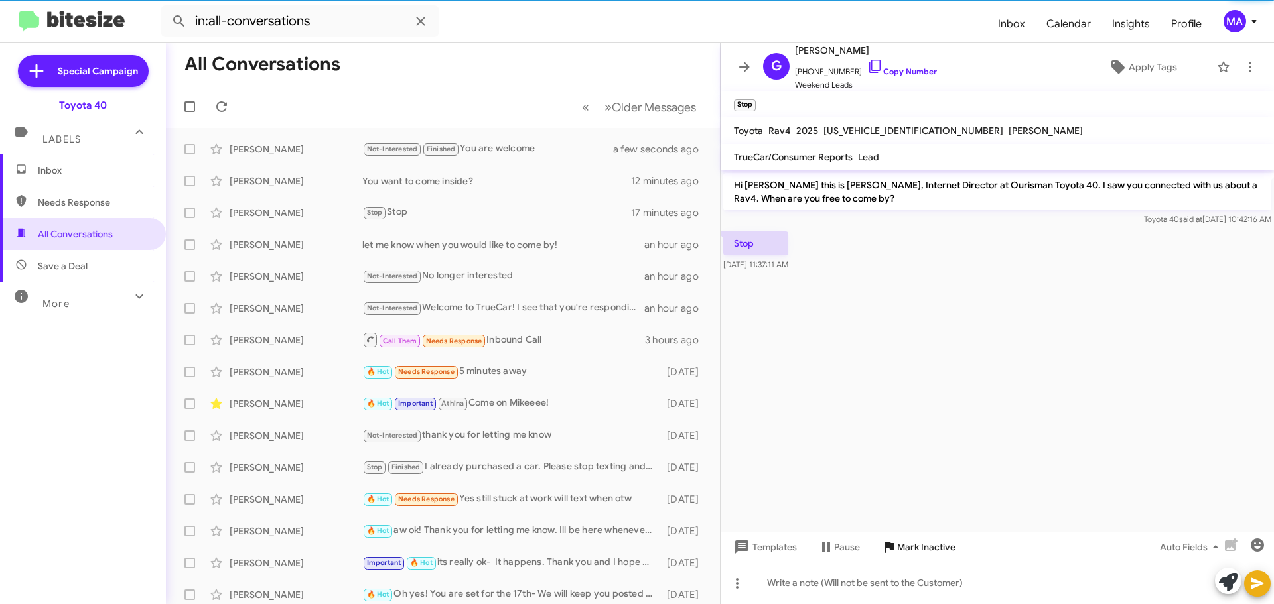
click at [931, 551] on span "Mark Inactive" at bounding box center [926, 547] width 58 height 24
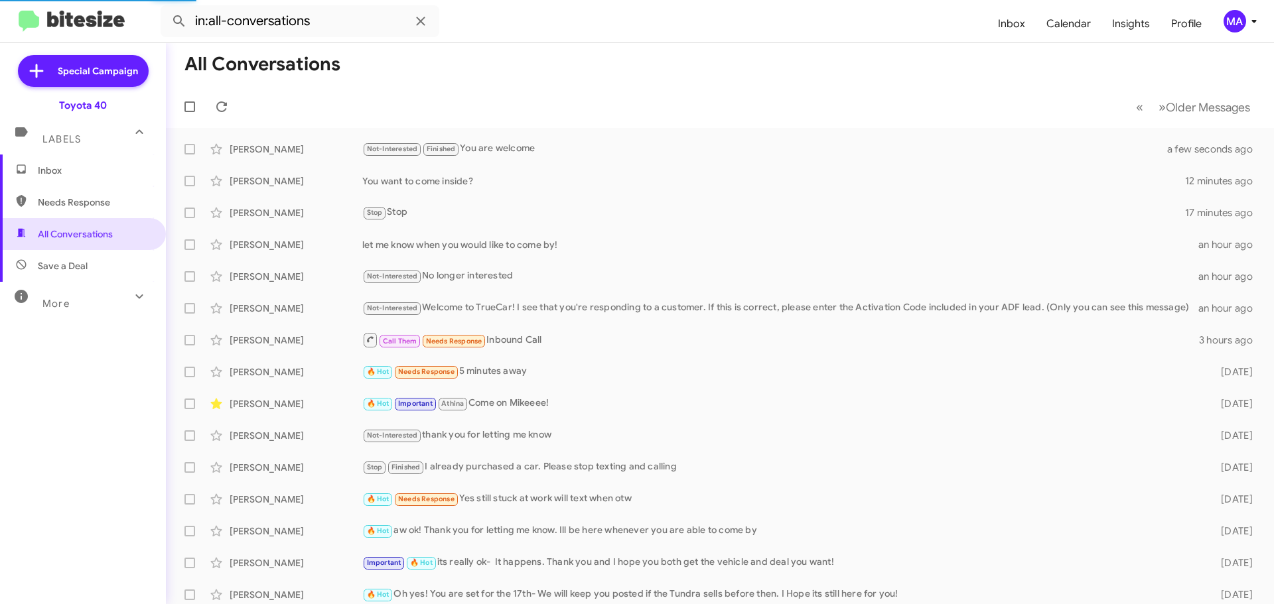
click at [58, 170] on span "Inbox" at bounding box center [94, 170] width 113 height 13
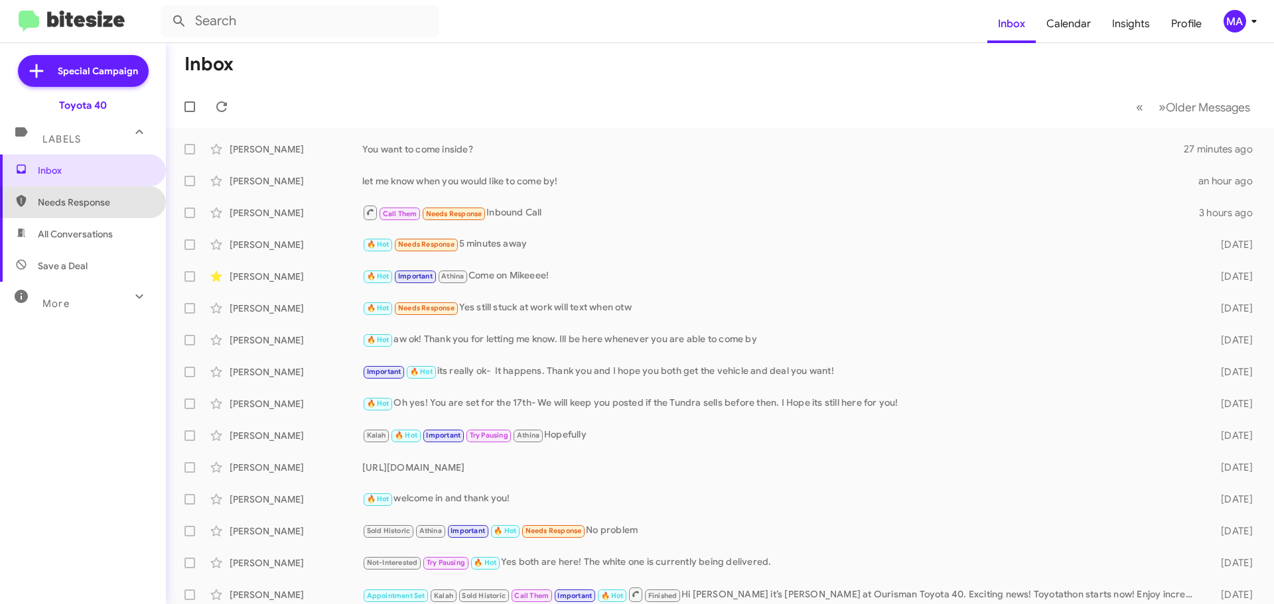
click at [97, 210] on span "Needs Response" at bounding box center [83, 202] width 166 height 32
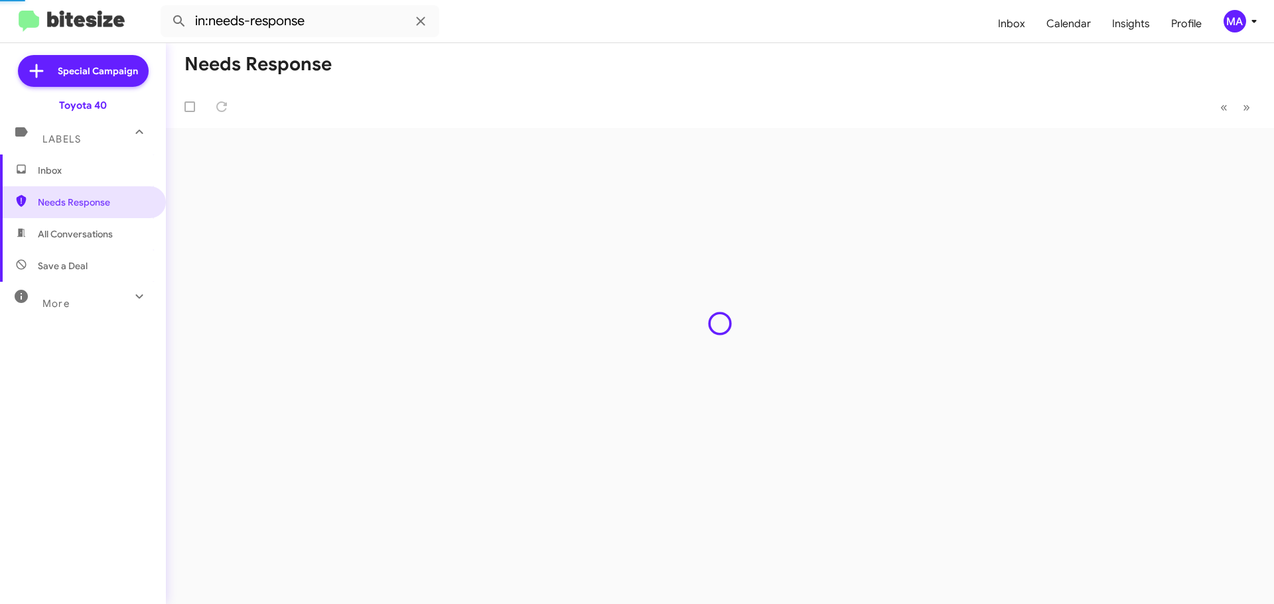
click at [101, 233] on span "All Conversations" at bounding box center [75, 234] width 75 height 13
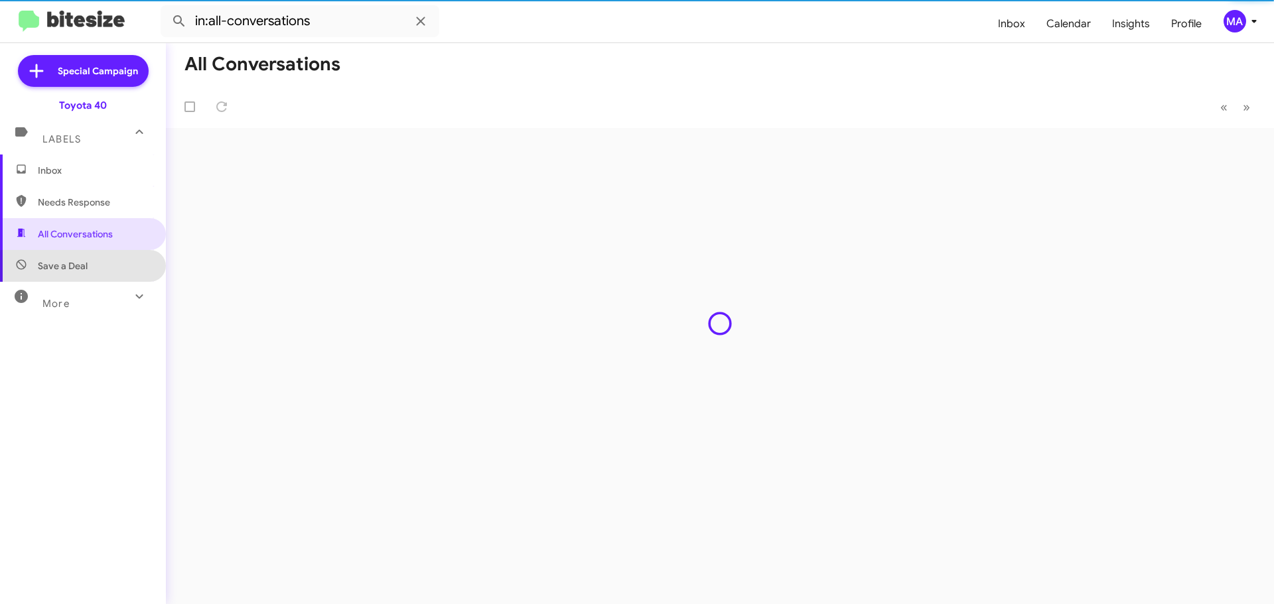
click at [101, 267] on span "Save a Deal" at bounding box center [83, 266] width 166 height 32
type input "in:not-interested"
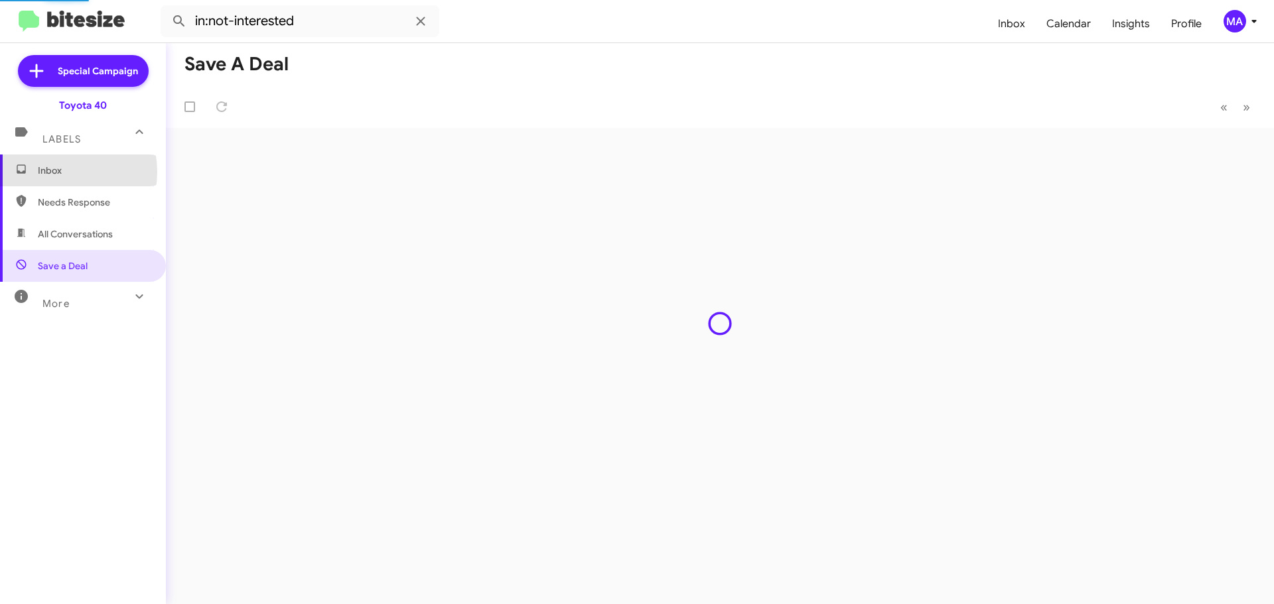
click at [56, 172] on span "Inbox" at bounding box center [94, 170] width 113 height 13
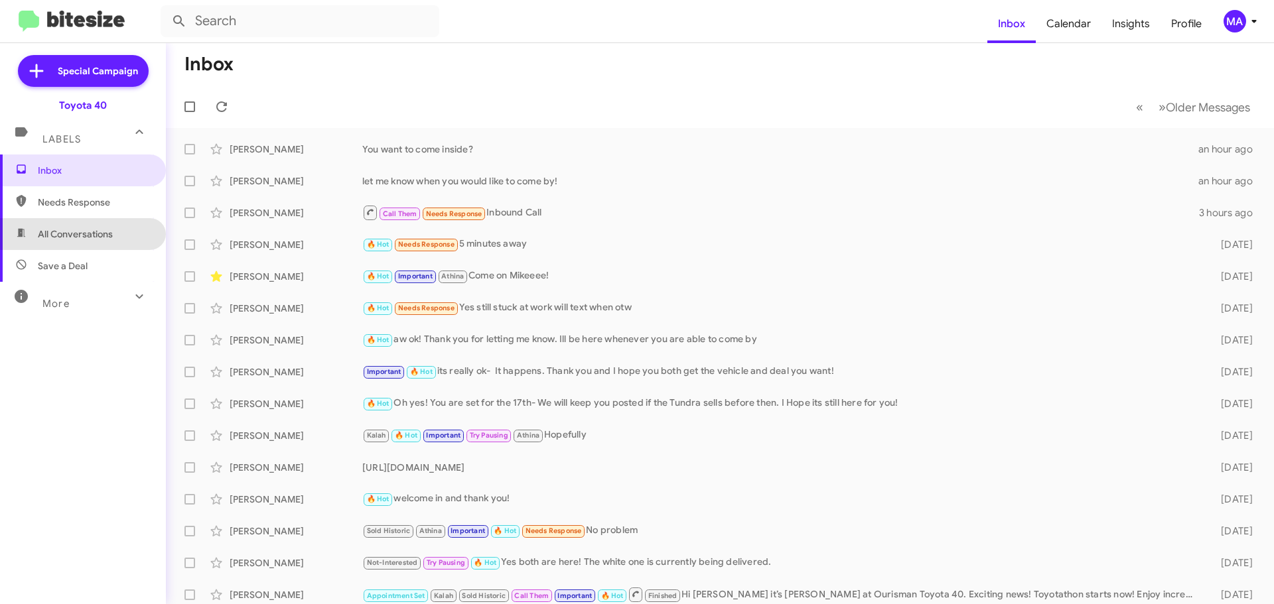
click at [103, 218] on span "All Conversations" at bounding box center [83, 234] width 166 height 32
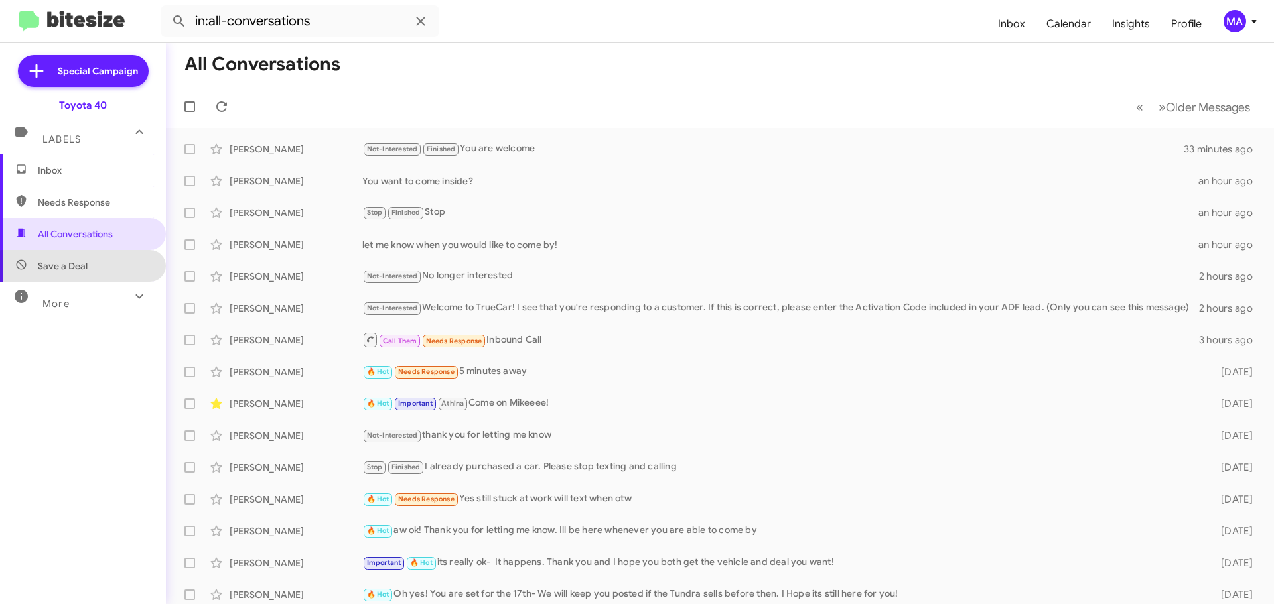
click at [90, 270] on span "Save a Deal" at bounding box center [83, 266] width 166 height 32
type input "in:not-interested"
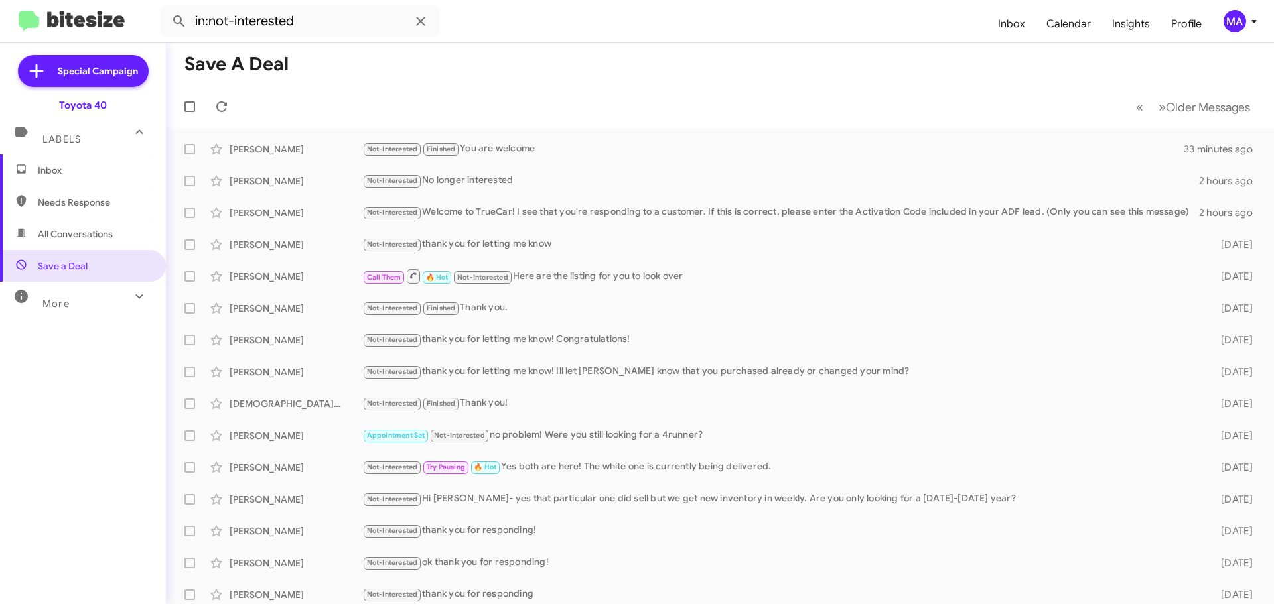
click at [64, 170] on span "Inbox" at bounding box center [94, 170] width 113 height 13
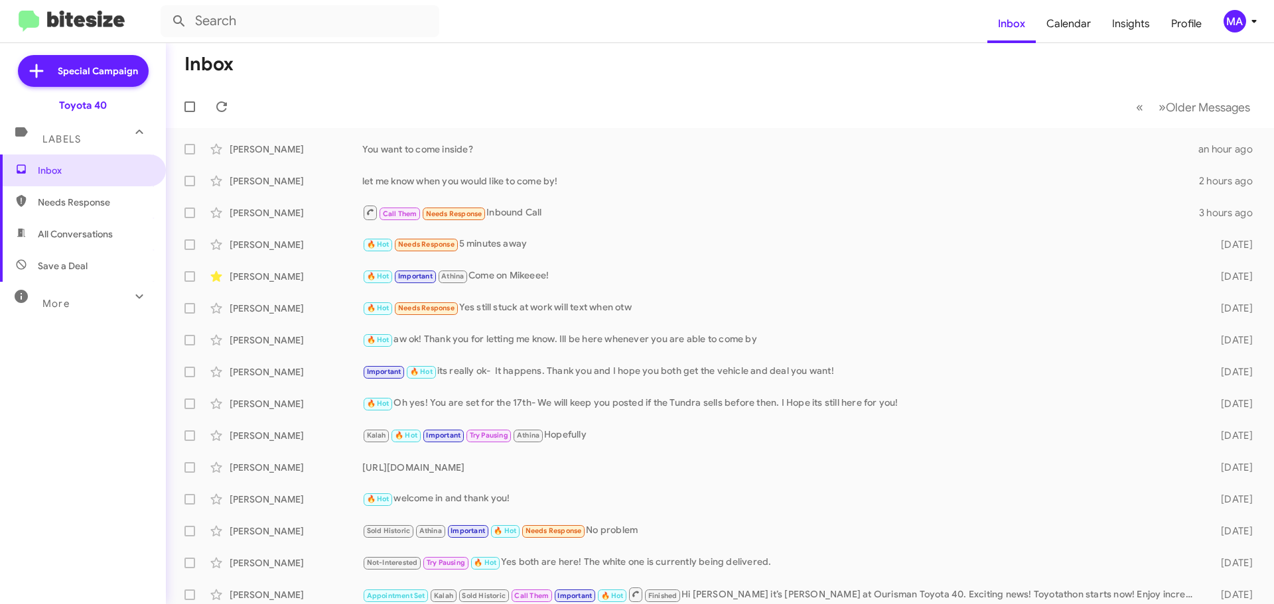
click at [72, 212] on span "Needs Response" at bounding box center [83, 202] width 166 height 32
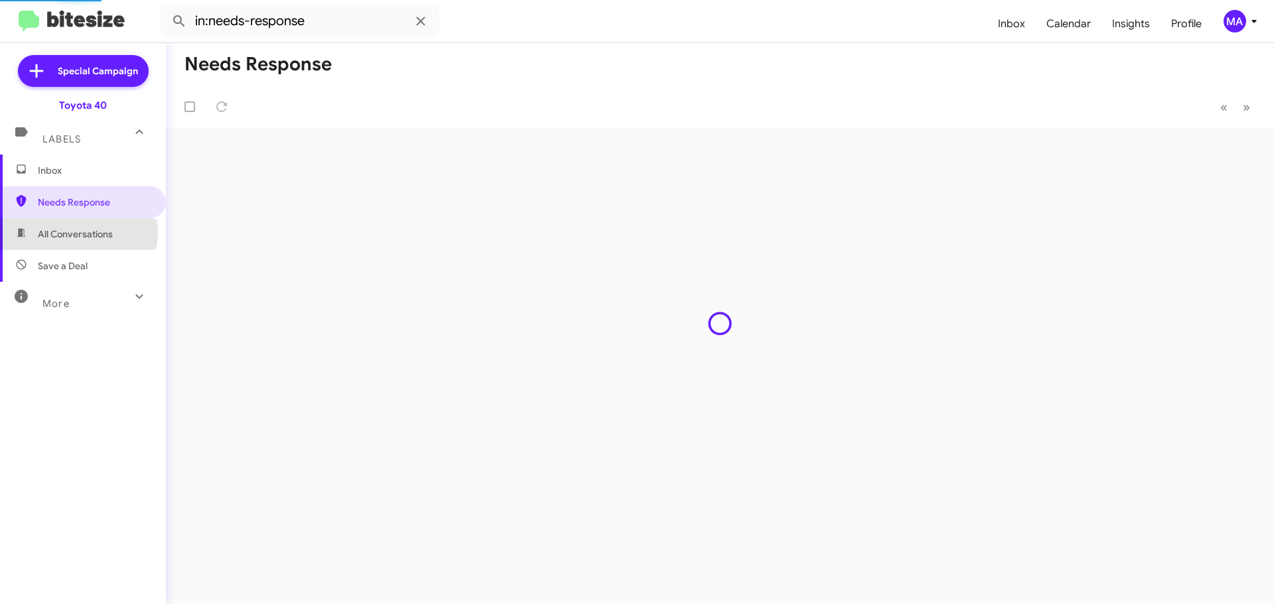
click at [77, 232] on span "All Conversations" at bounding box center [75, 234] width 75 height 13
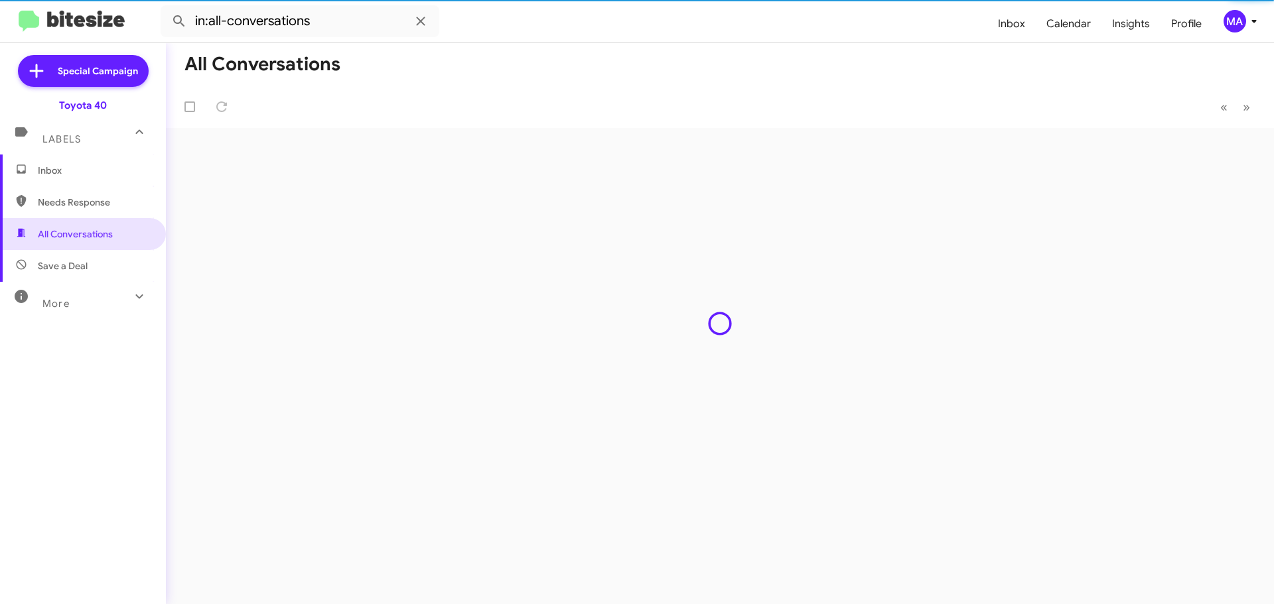
click at [78, 252] on span "Save a Deal" at bounding box center [83, 266] width 166 height 32
type input "in:not-interested"
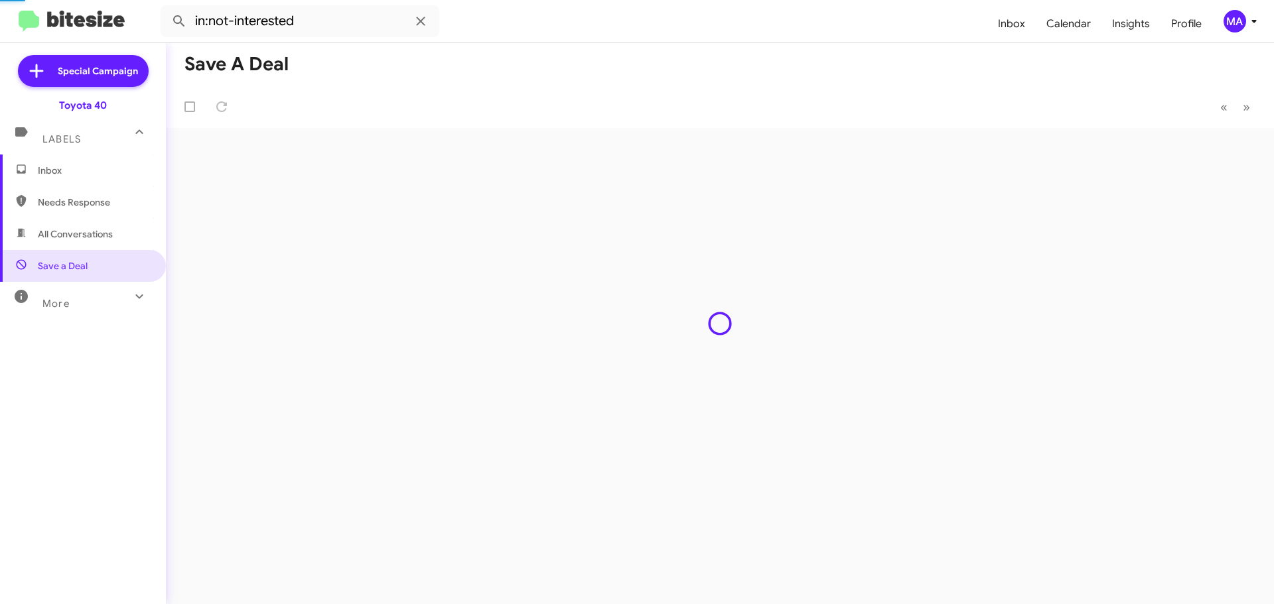
click at [70, 176] on span "Inbox" at bounding box center [94, 170] width 113 height 13
